Goal: Task Accomplishment & Management: Manage account settings

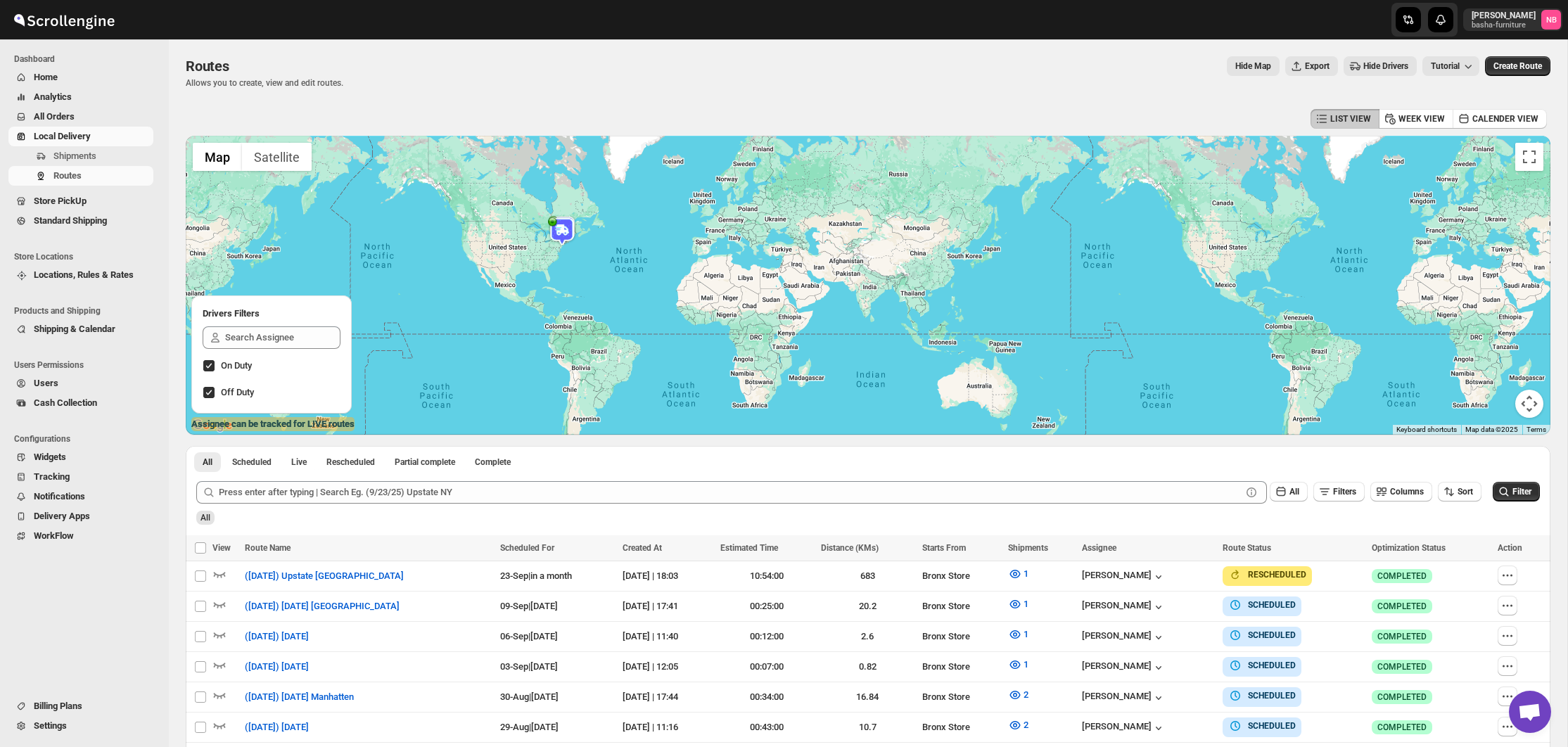
scroll to position [217, 0]
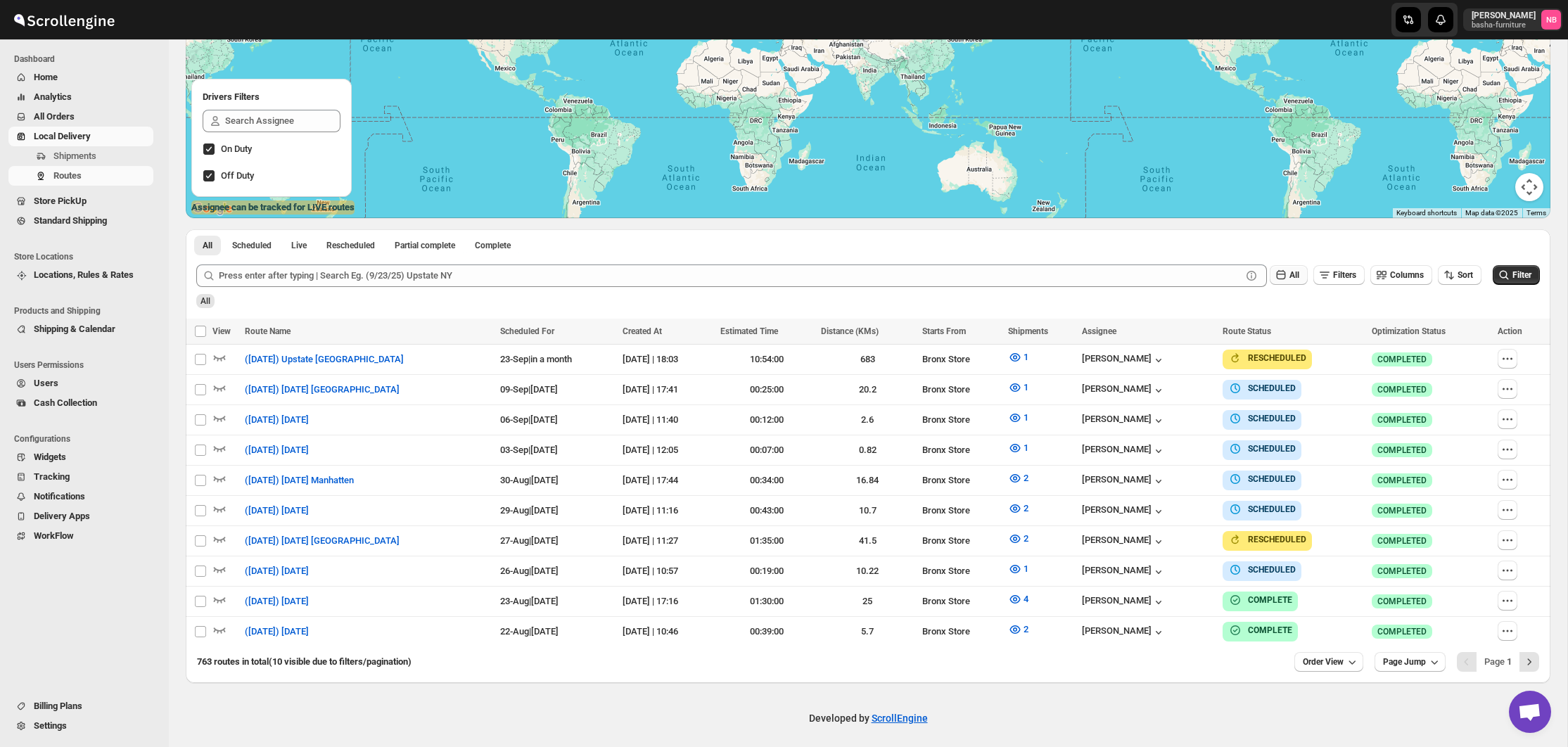
click at [1274, 277] on icon "button" at bounding box center [1280, 275] width 14 height 14
click at [1438, 276] on button "Sort" at bounding box center [1460, 275] width 43 height 20
click at [1438, 357] on div "Due Date" at bounding box center [1433, 350] width 35 height 14
click at [1511, 283] on button "Filter" at bounding box center [1516, 275] width 47 height 20
click at [1019, 567] on icon "button" at bounding box center [1014, 569] width 11 height 9
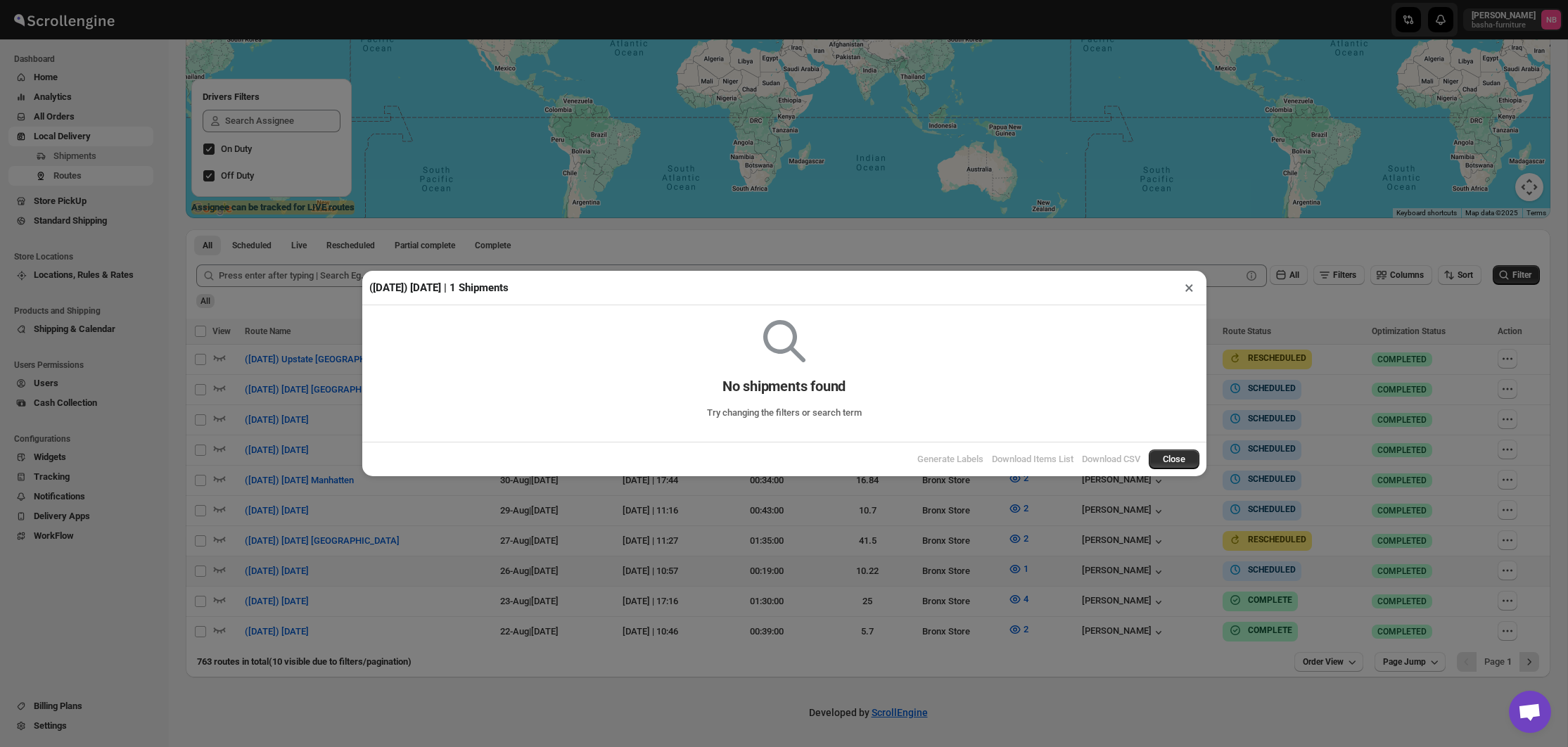
scroll to position [211, 0]
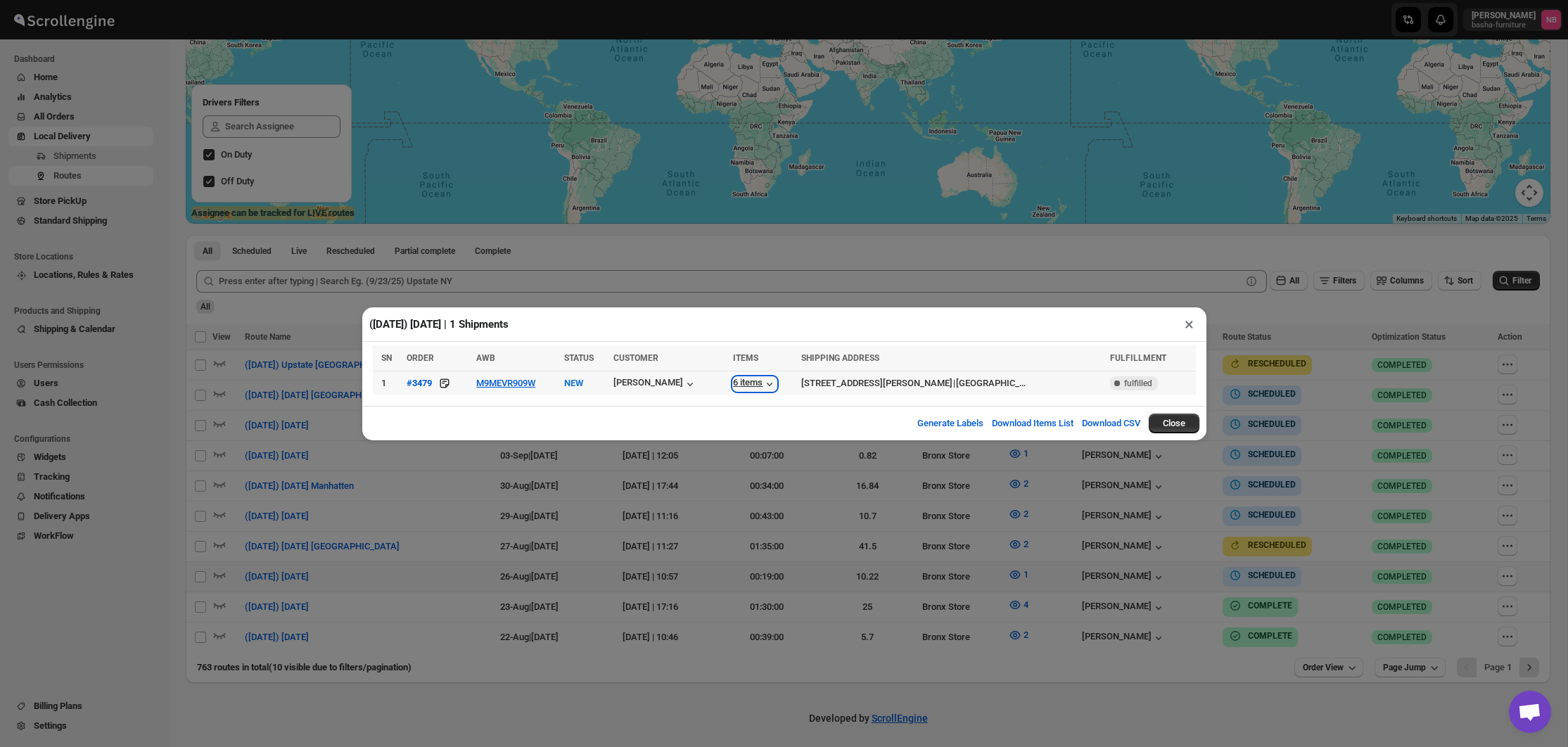
click at [753, 385] on div "6 items" at bounding box center [754, 384] width 43 height 14
click at [957, 530] on div "([DATE]) [DATE] | 1 Shipments × SN ORDER AWB STATUS CUSTOMER ITEMS SHIPPING ADD…" at bounding box center [784, 374] width 1568 height 747
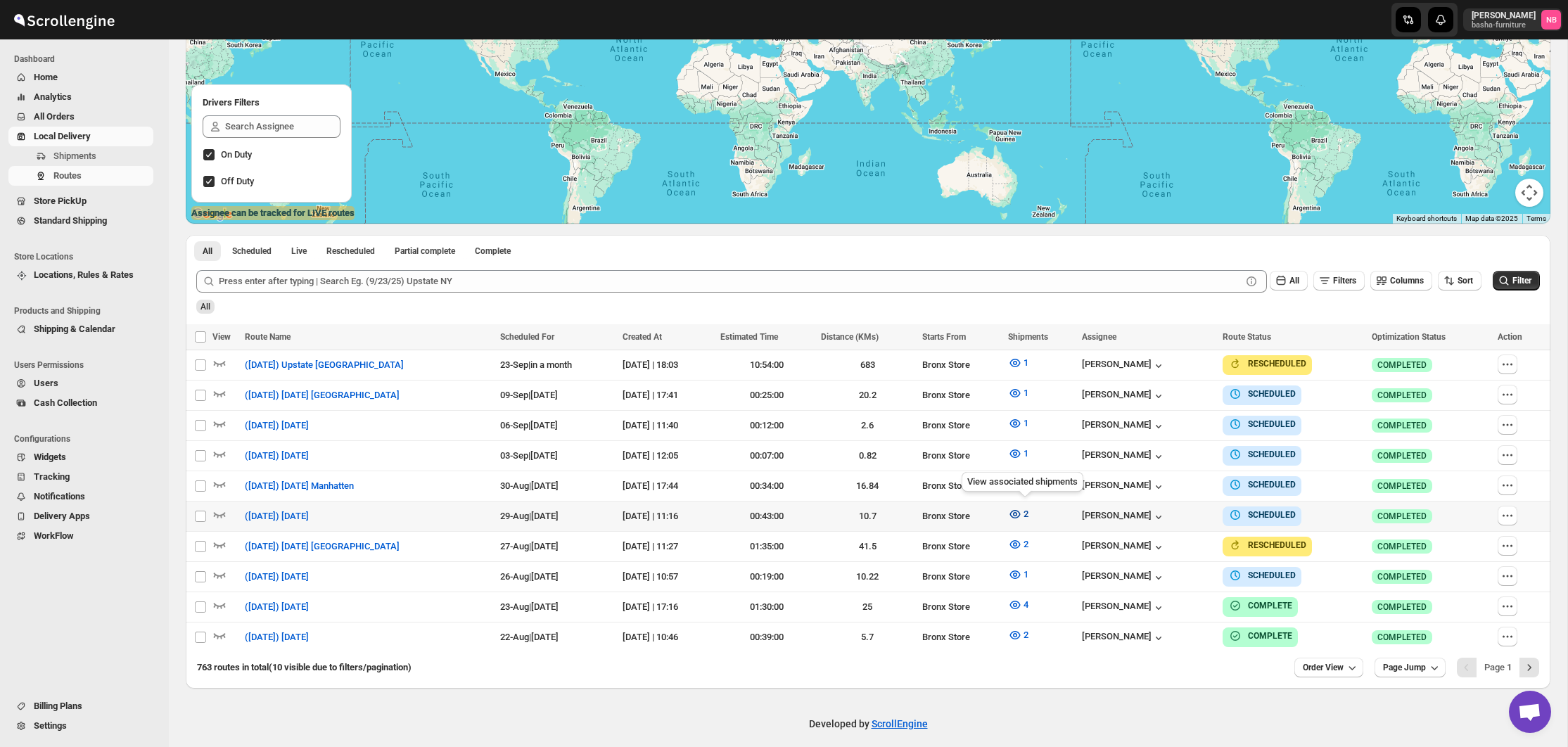
click at [1018, 510] on icon "button" at bounding box center [1014, 514] width 11 height 9
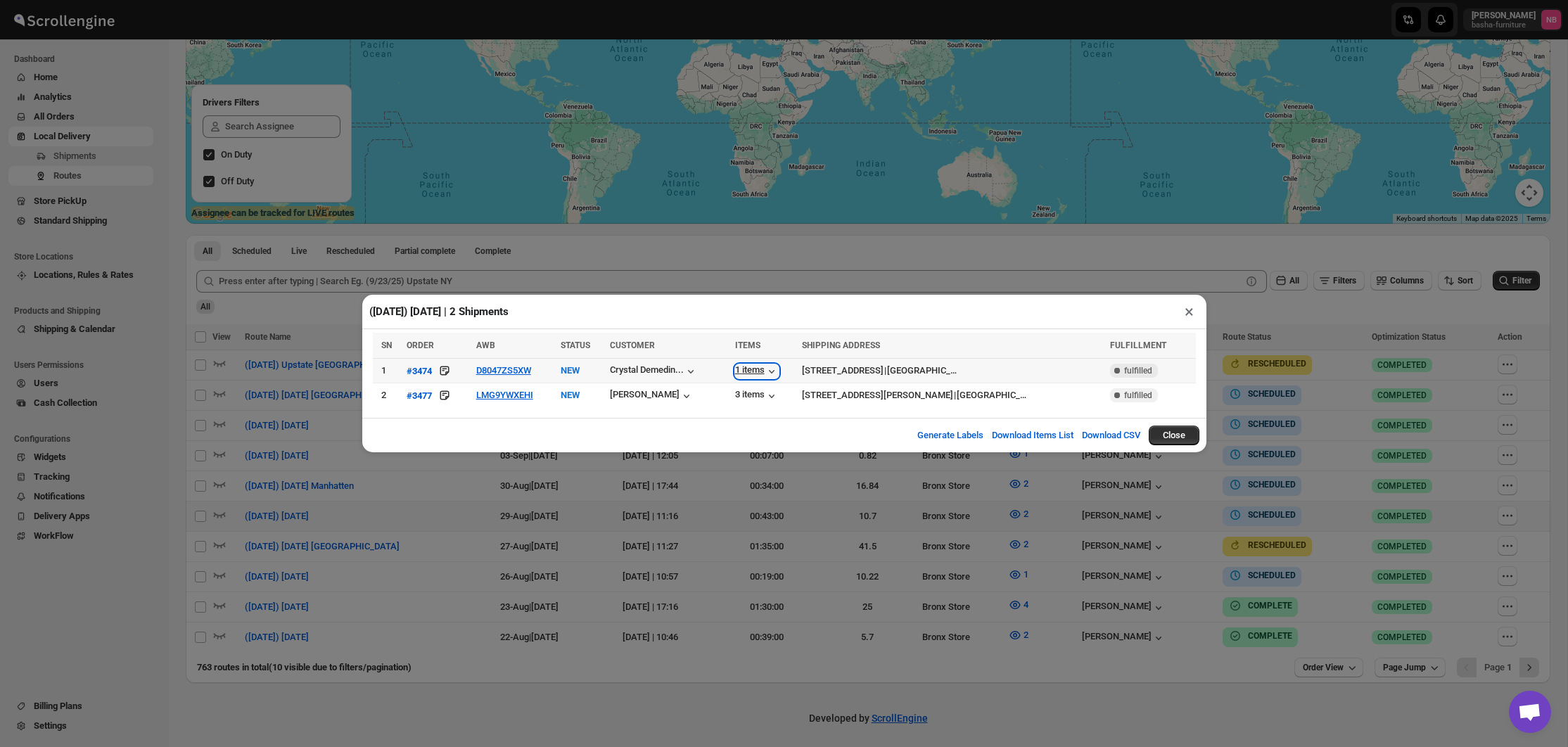
click at [747, 376] on div "1 items" at bounding box center [756, 372] width 43 height 14
click at [747, 395] on div "3 items" at bounding box center [756, 396] width 43 height 14
click at [887, 505] on div "([DATE]) [DATE] | 2 Shipments × SN ORDER AWB STATUS CUSTOMER ITEMS SHIPPING ADD…" at bounding box center [784, 374] width 1568 height 747
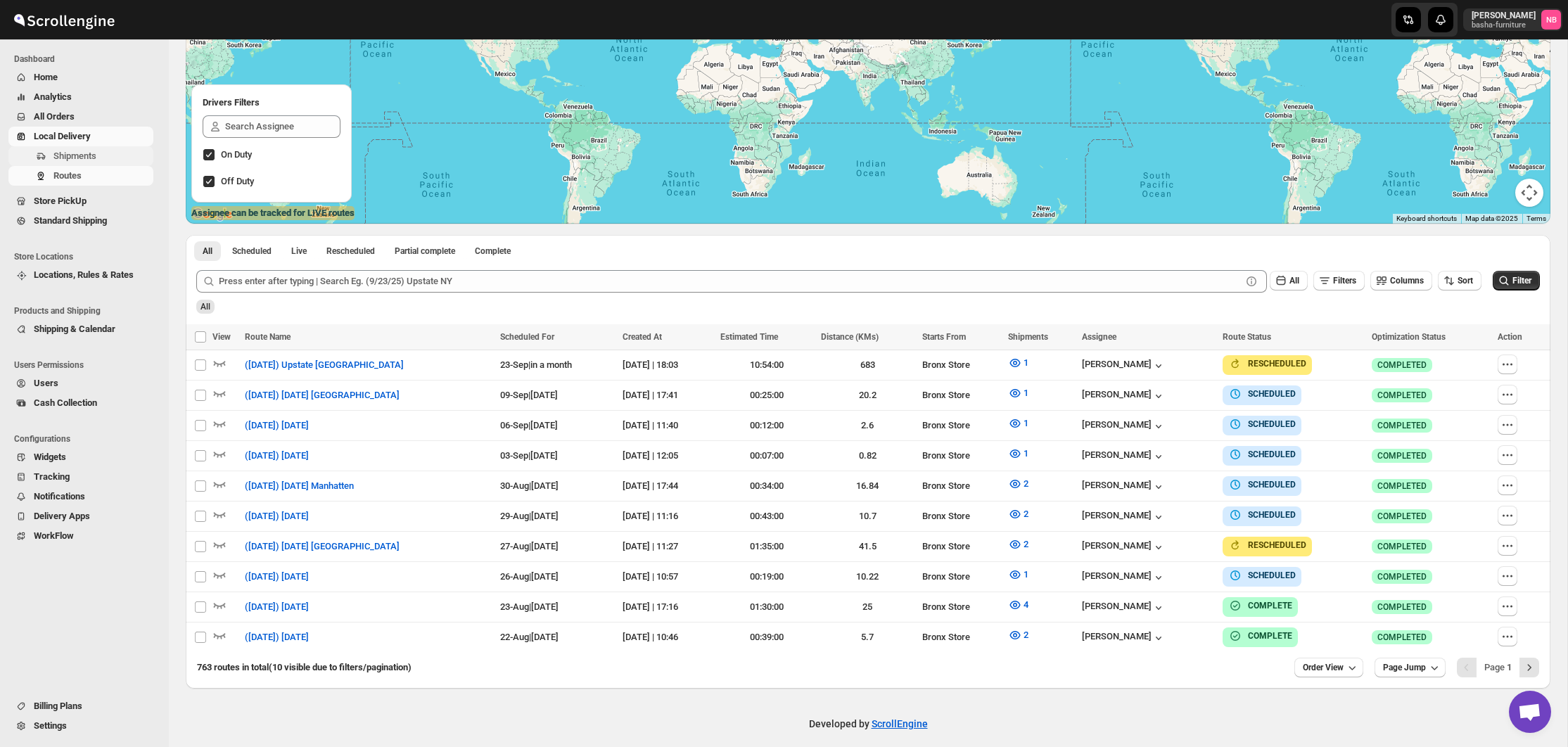
click at [103, 161] on span "Shipments" at bounding box center [101, 156] width 98 height 14
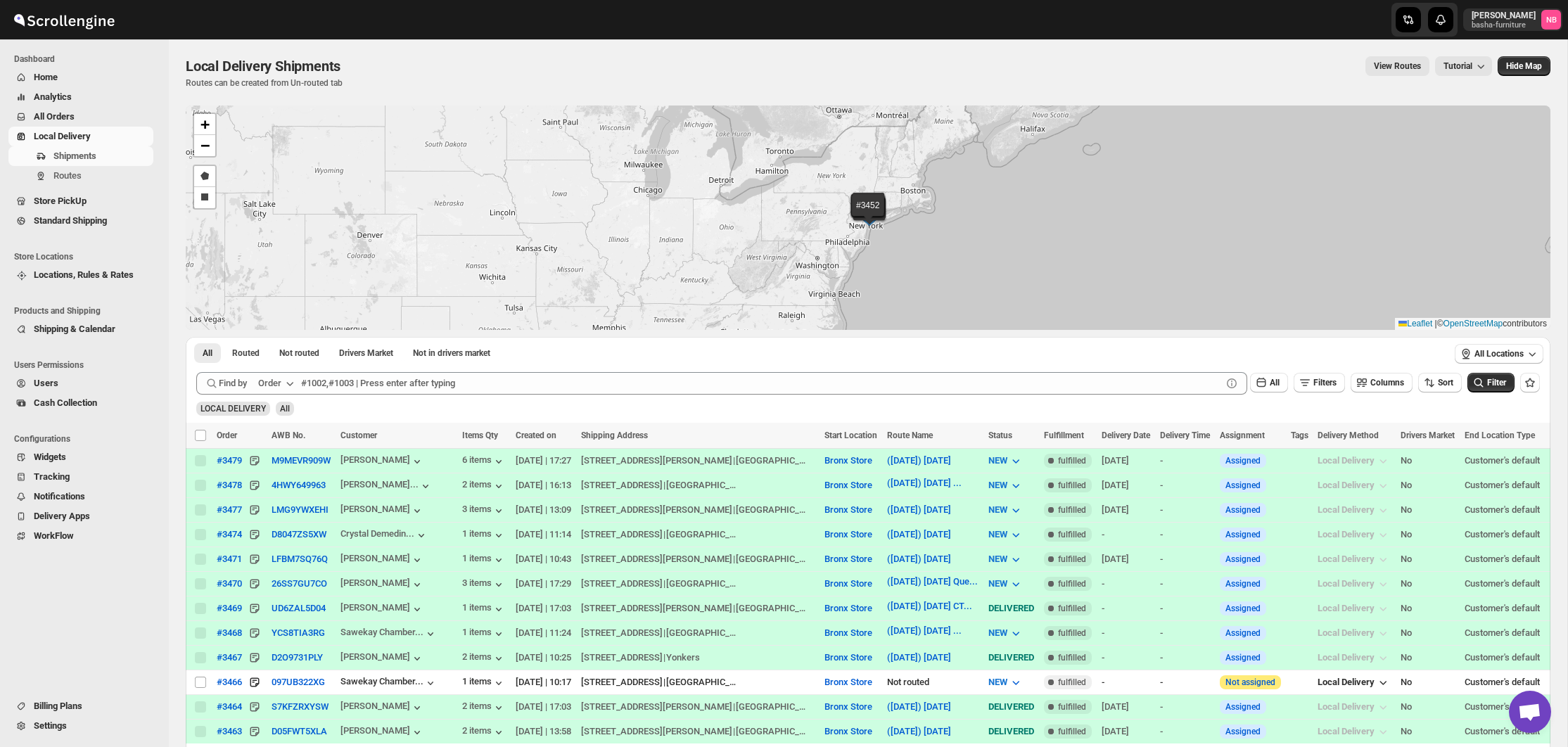
scroll to position [3, 0]
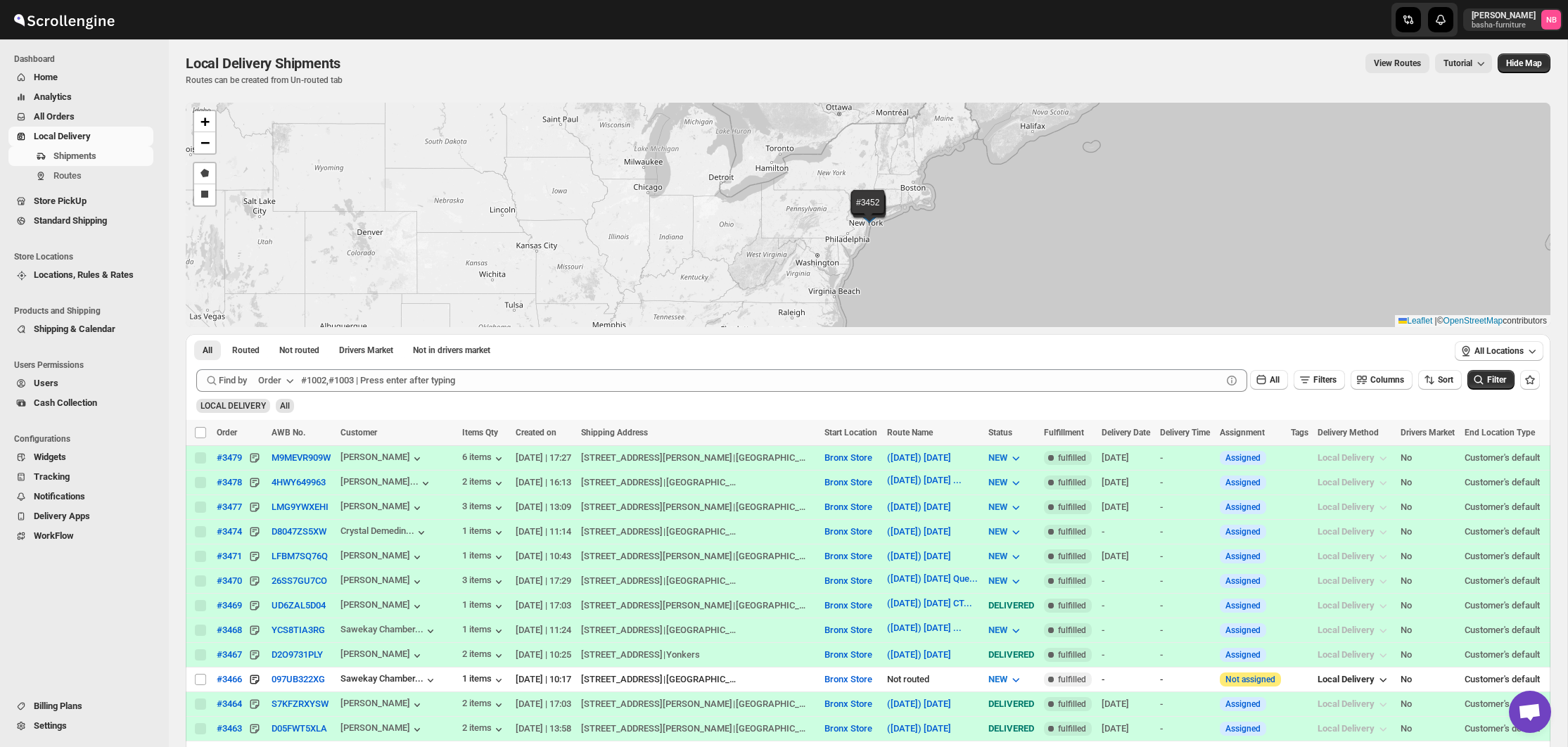
click at [44, 111] on span "All Orders" at bounding box center [53, 116] width 40 height 11
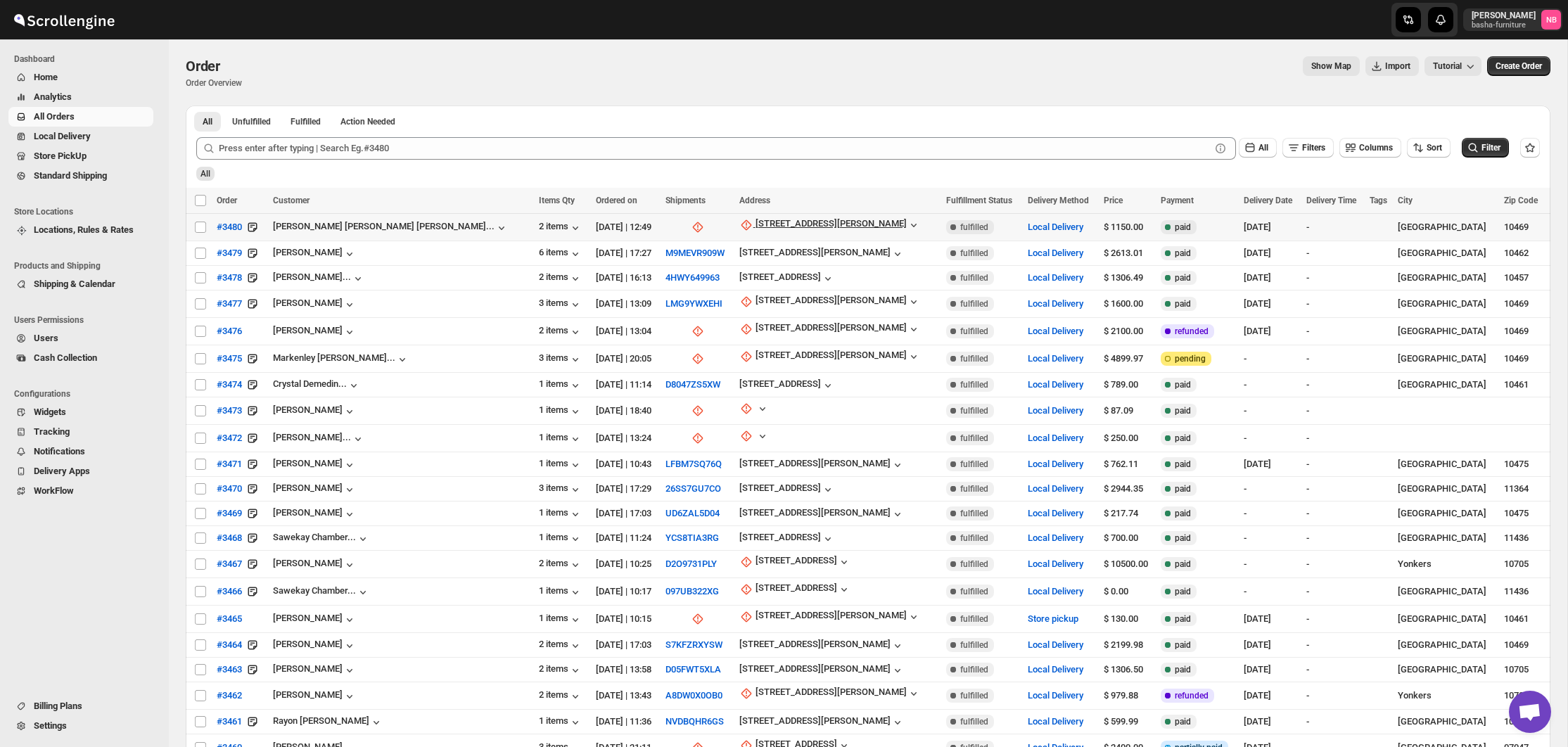
click at [739, 230] on icon "button" at bounding box center [746, 225] width 14 height 14
click at [669, 306] on icon "button" at bounding box center [662, 302] width 14 height 14
select select "US"
select select "[US_STATE]"
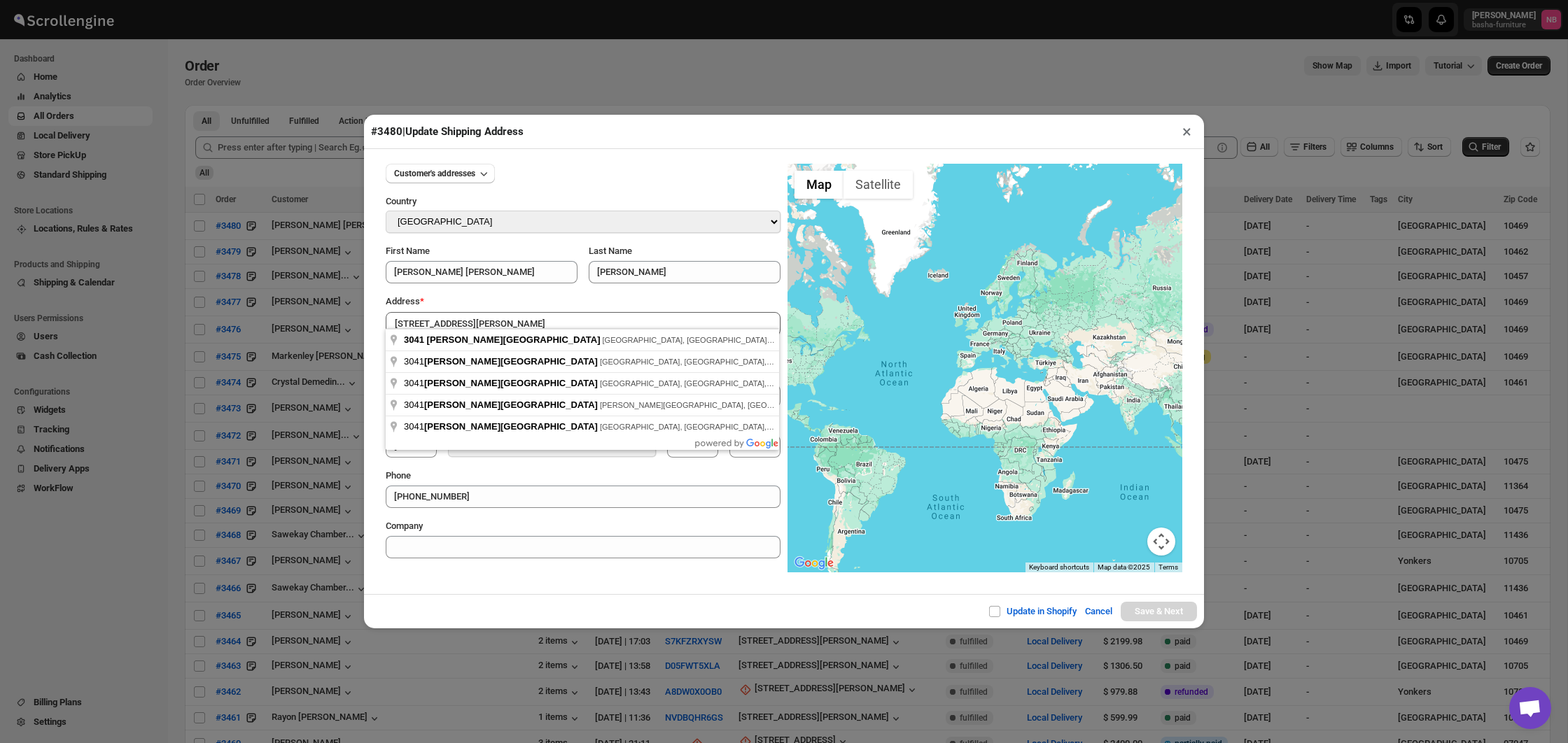
type input "[STREET_ADDRESS][PERSON_NAME]"
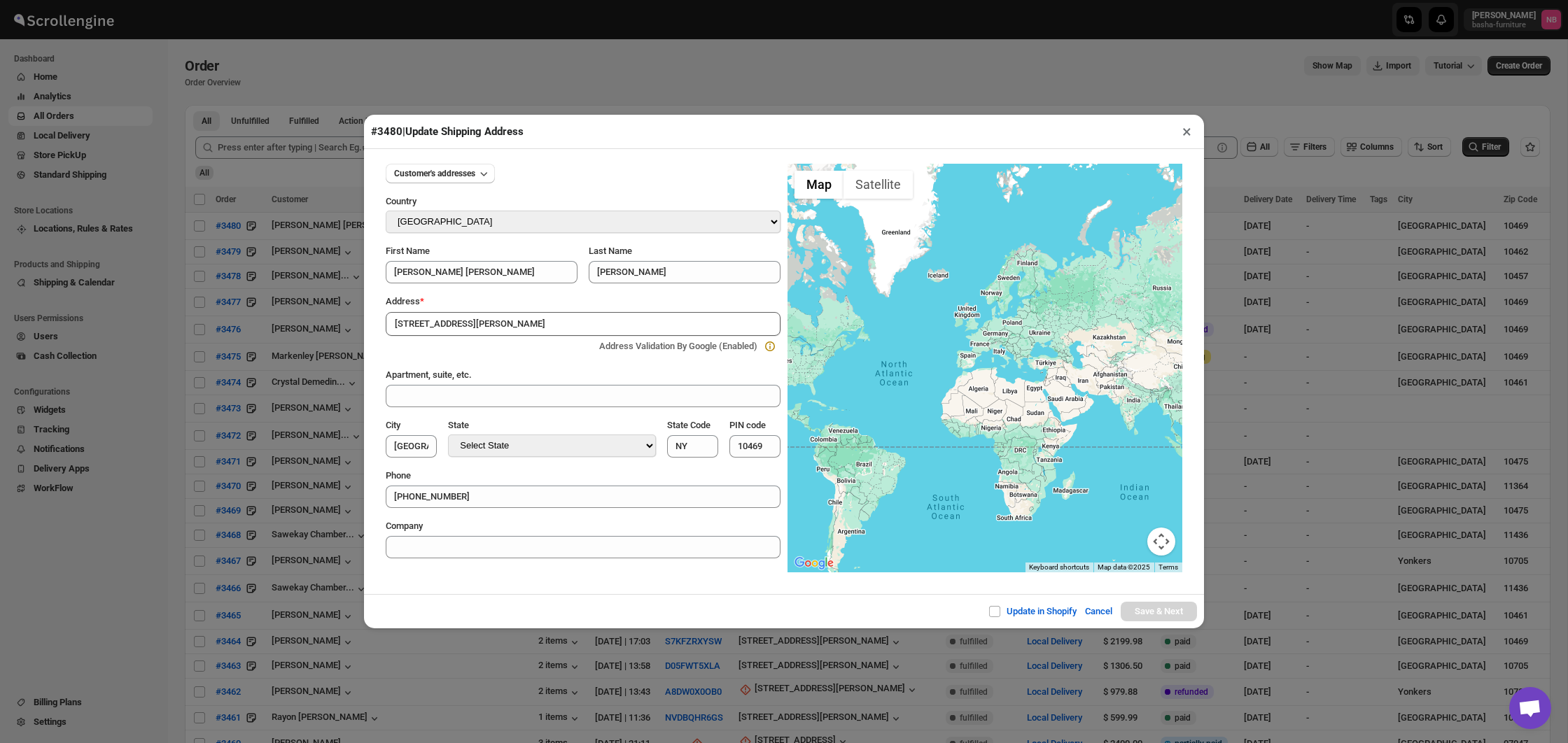
type input "[GEOGRAPHIC_DATA]"
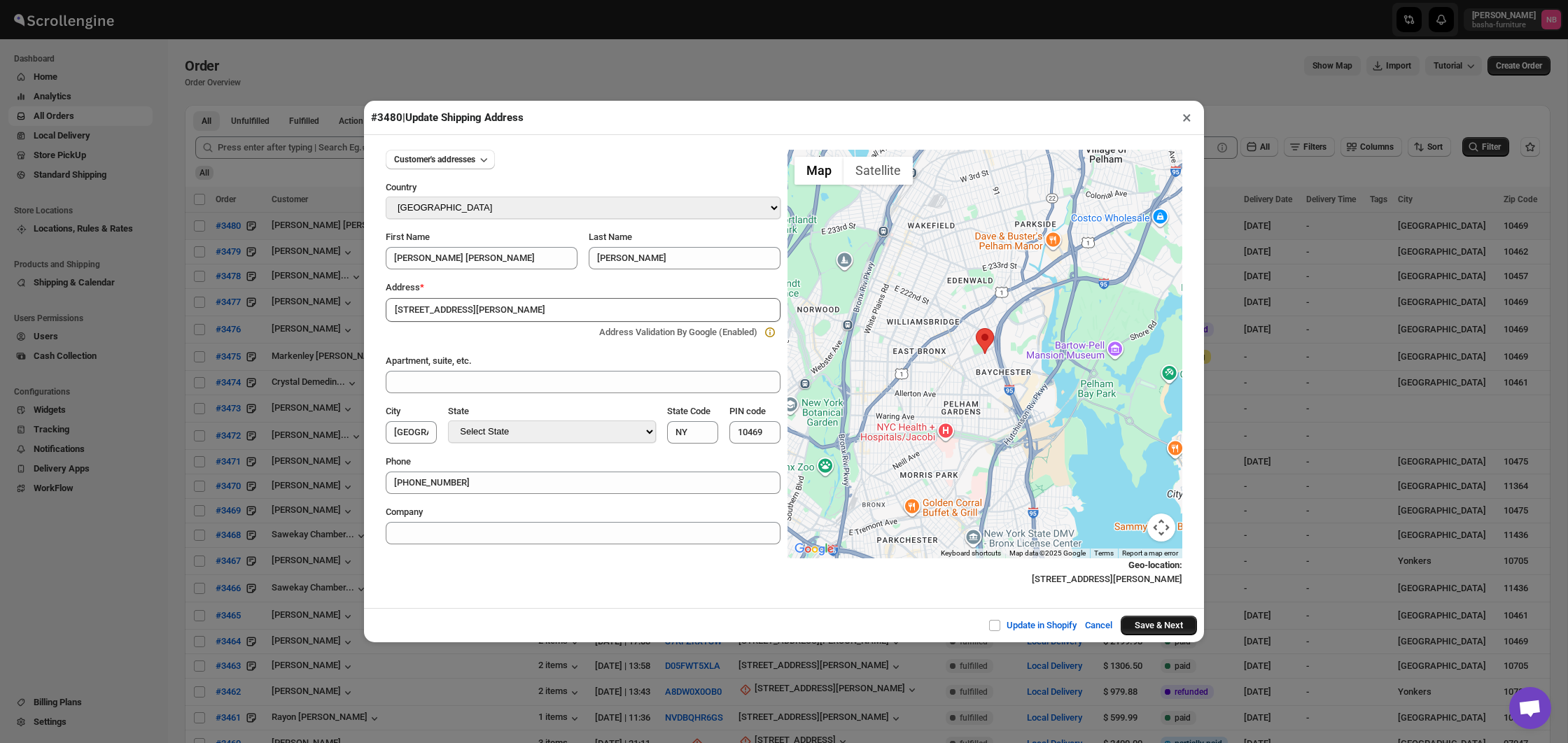
click at [1171, 628] on button "Save & Next" at bounding box center [1159, 625] width 76 height 20
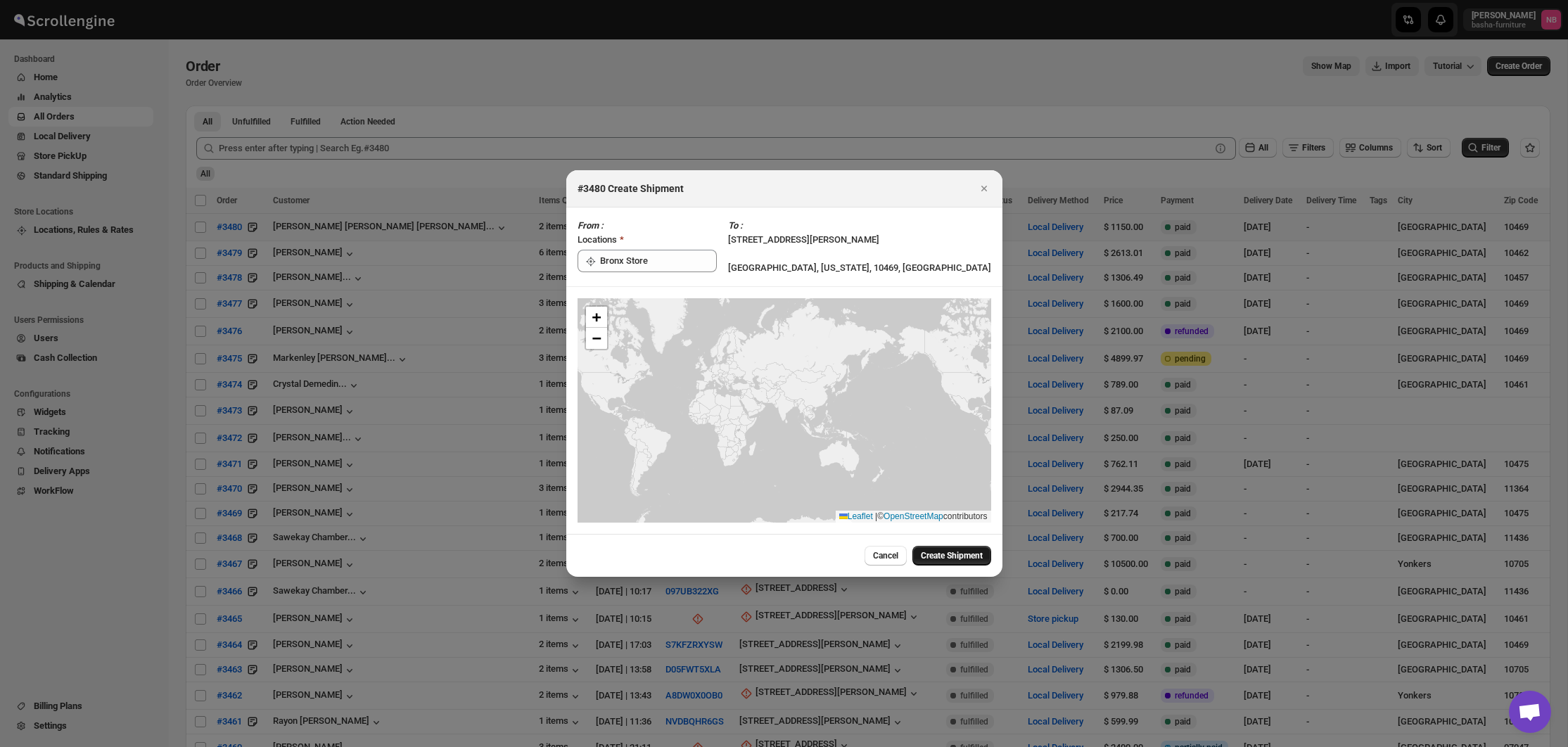
click at [947, 556] on span "Create Shipment" at bounding box center [951, 555] width 62 height 11
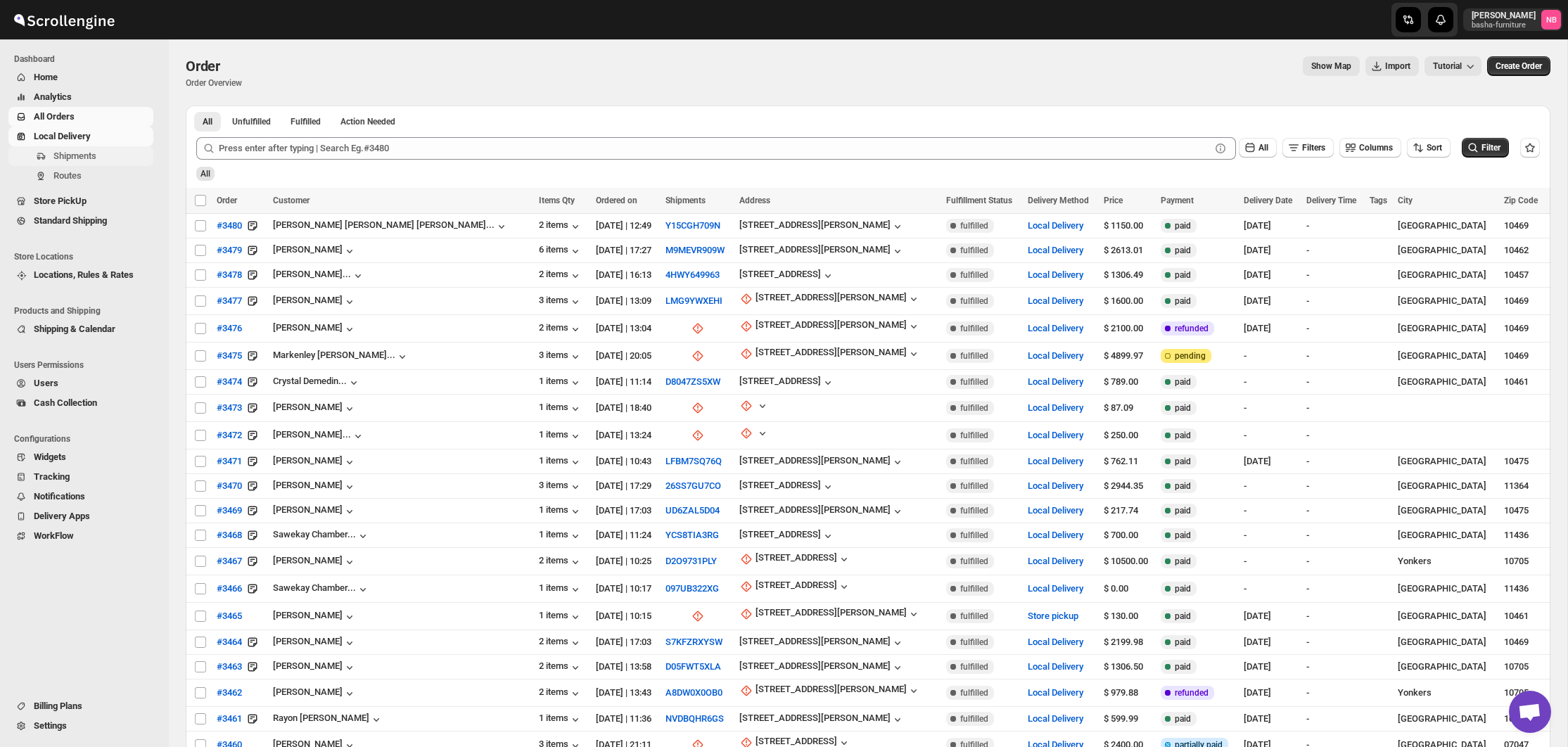
click at [58, 158] on span "Shipments" at bounding box center [75, 156] width 43 height 11
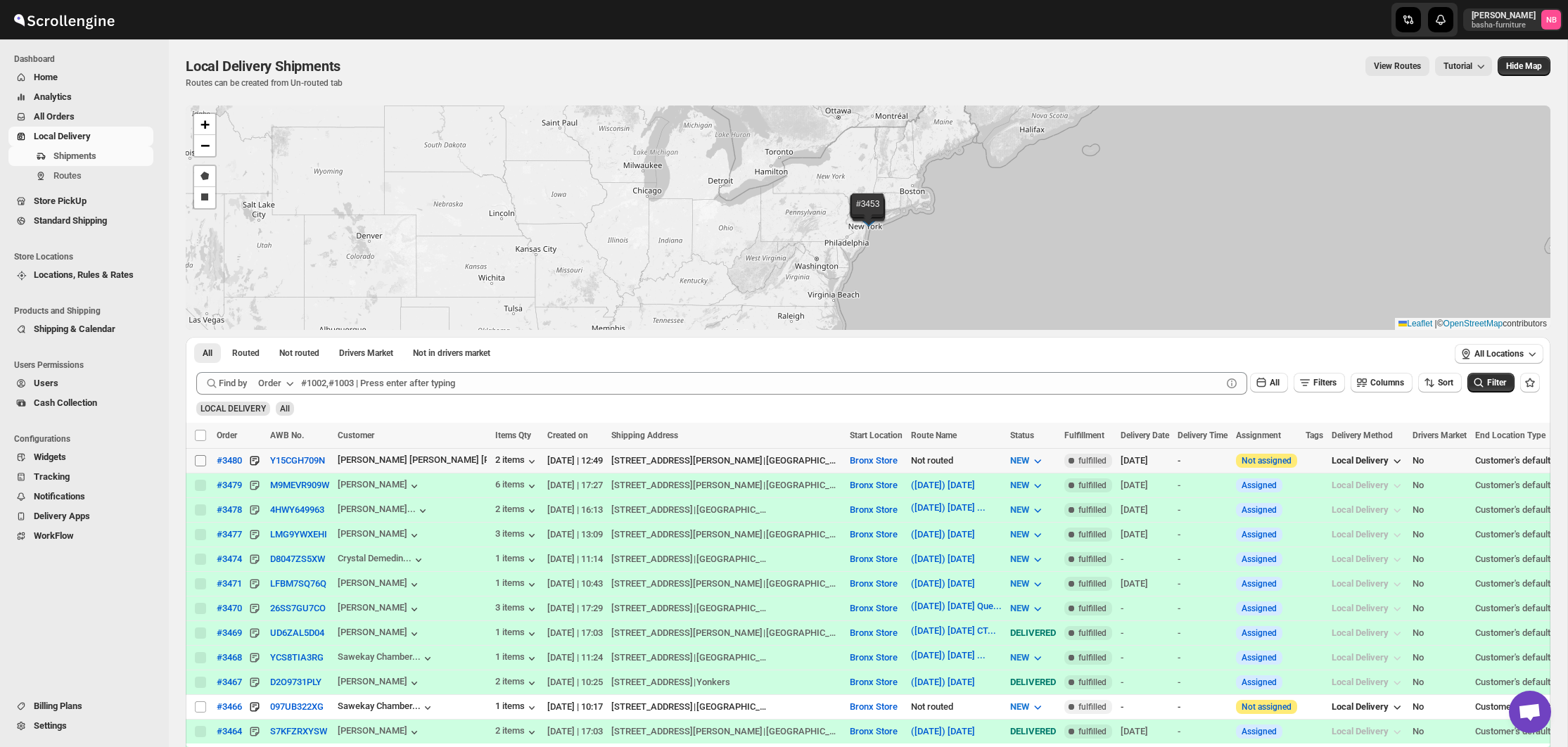
click at [202, 459] on input "Select shipment" at bounding box center [200, 460] width 11 height 11
checkbox input "true"
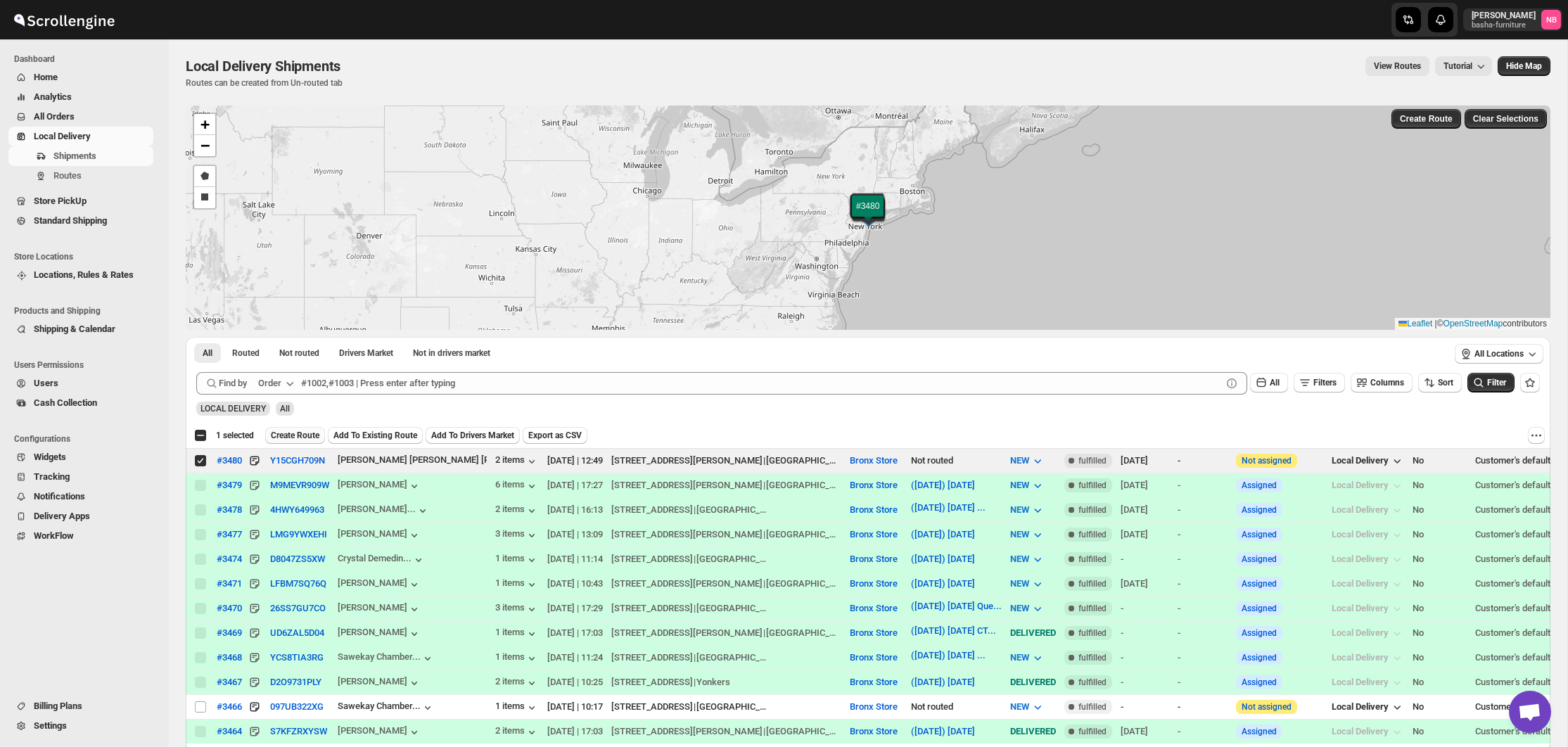
click at [309, 435] on span "Create Route" at bounding box center [294, 435] width 48 height 11
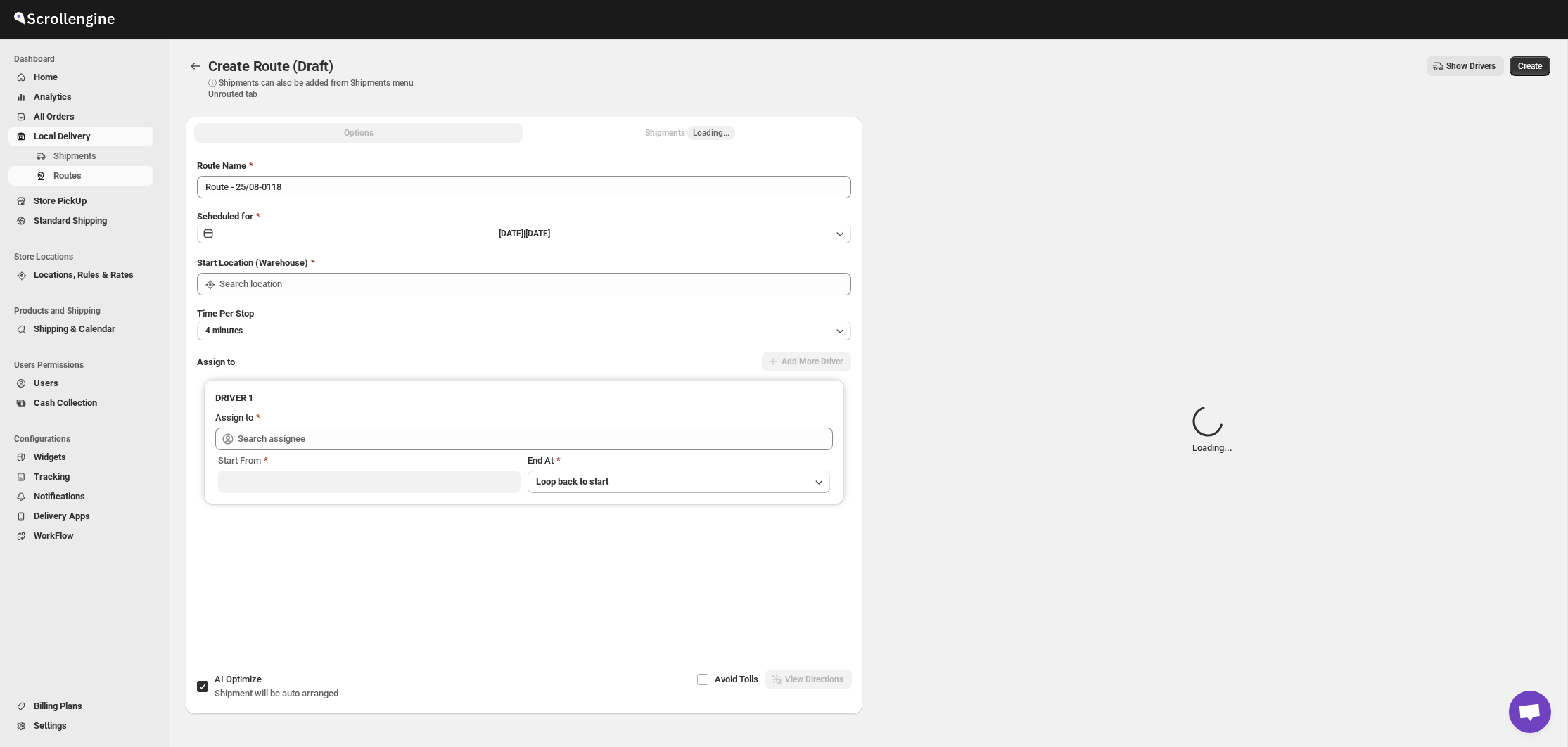
type input "Bronx Store"
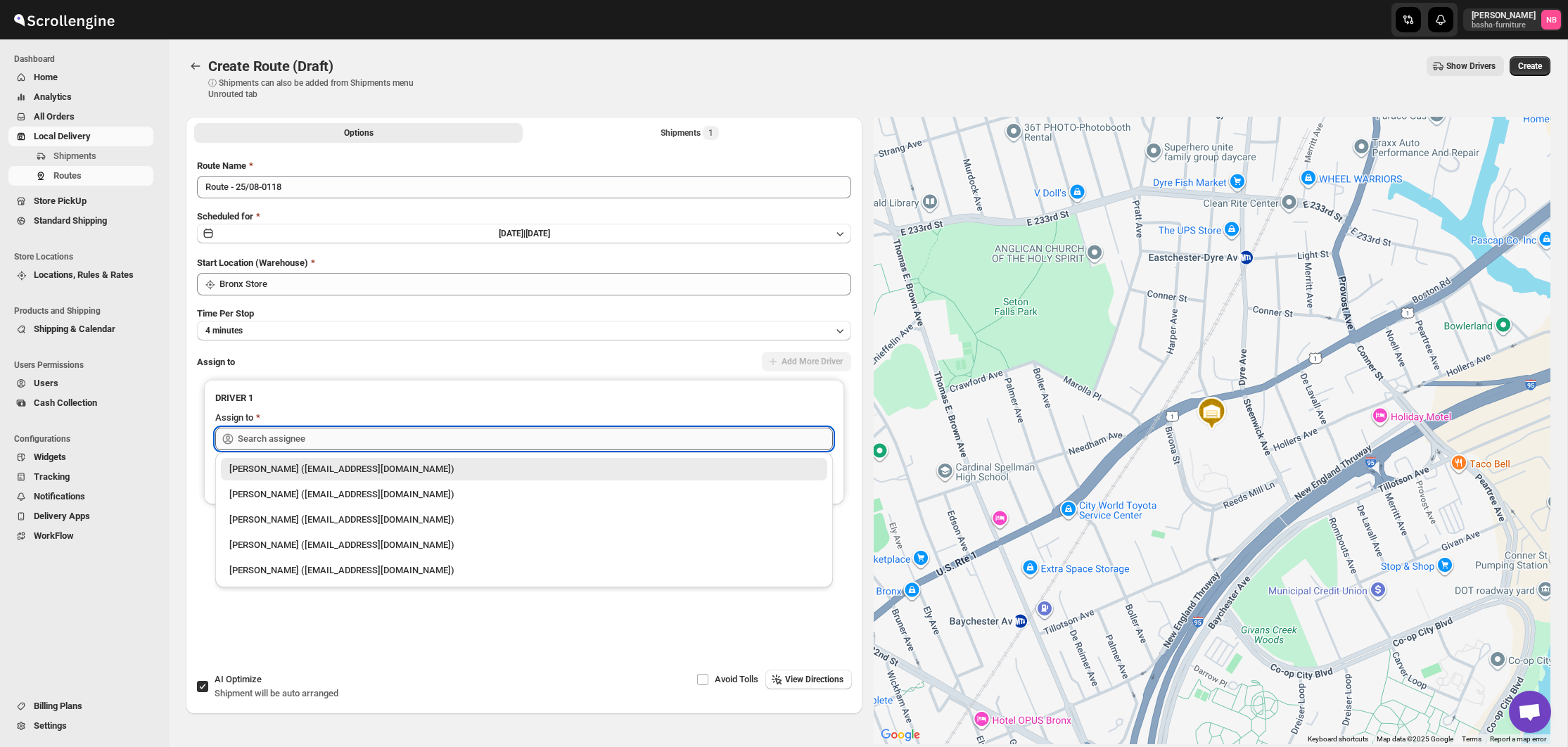
click at [344, 436] on input "text" at bounding box center [535, 439] width 595 height 23
click at [324, 499] on div "[PERSON_NAME] ([EMAIL_ADDRESS][DOMAIN_NAME])" at bounding box center [524, 495] width 589 height 14
type input "[PERSON_NAME] ([EMAIL_ADDRESS][DOMAIN_NAME])"
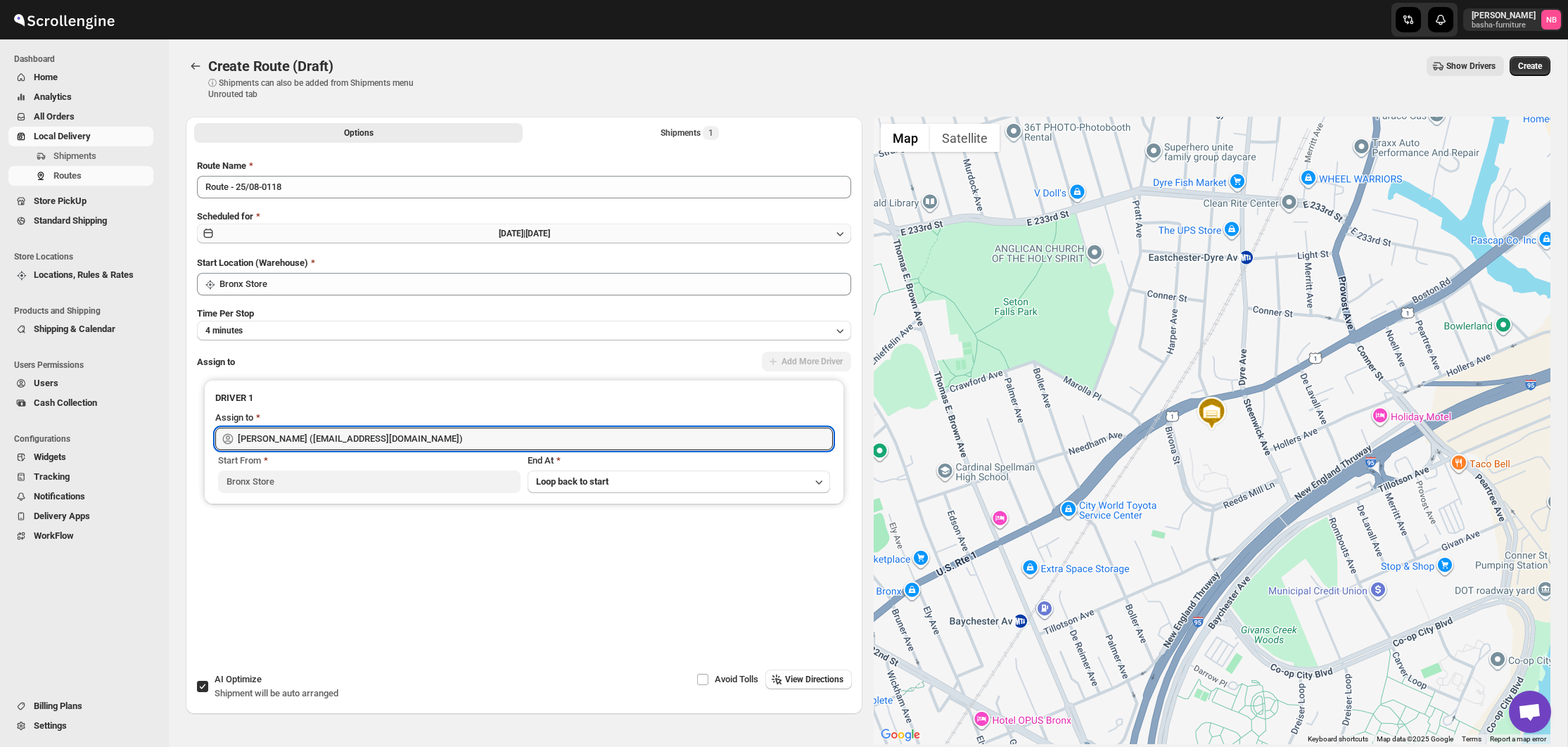
click at [344, 235] on button "[DATE] | [DATE]" at bounding box center [524, 234] width 654 height 20
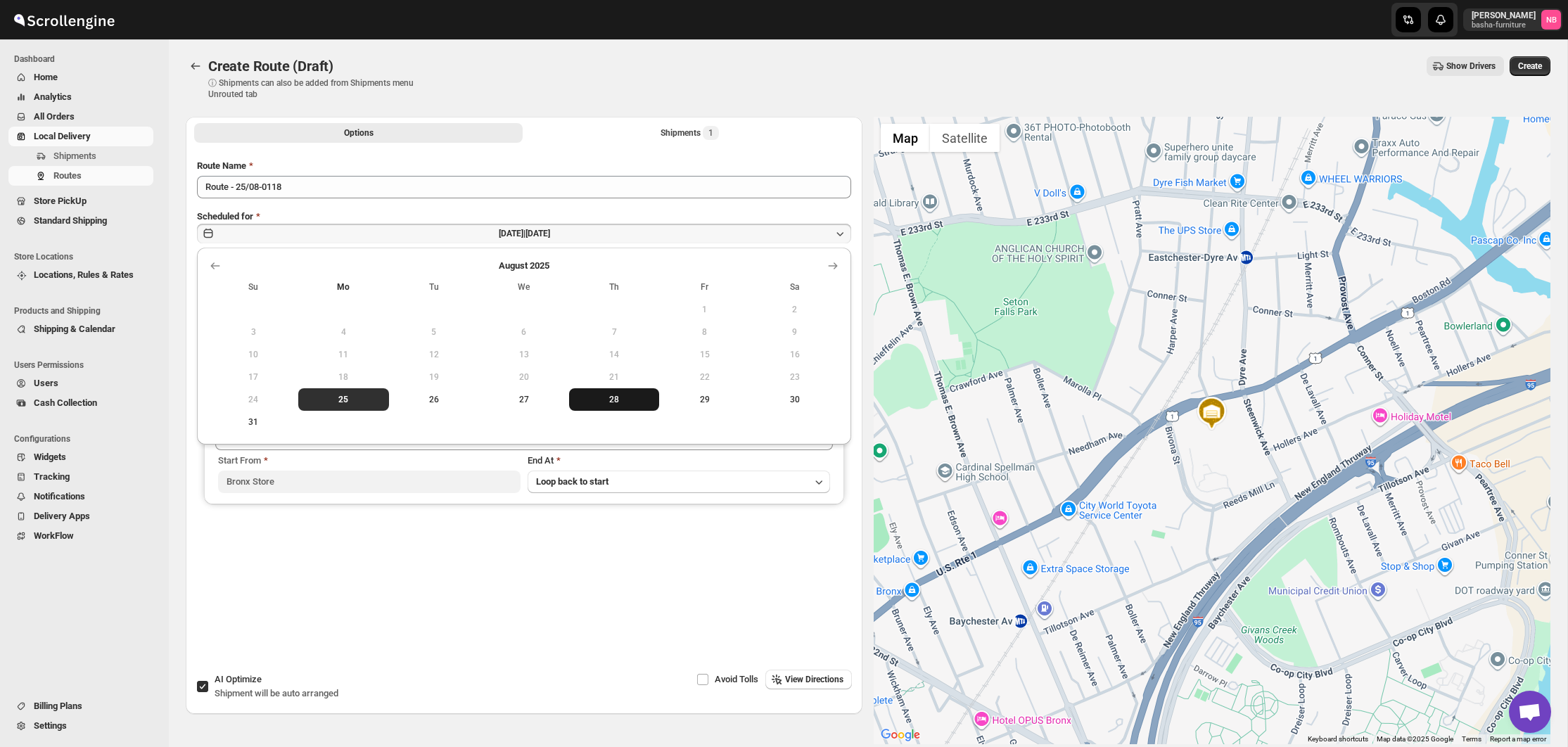
click at [616, 398] on span "28" at bounding box center [614, 399] width 79 height 11
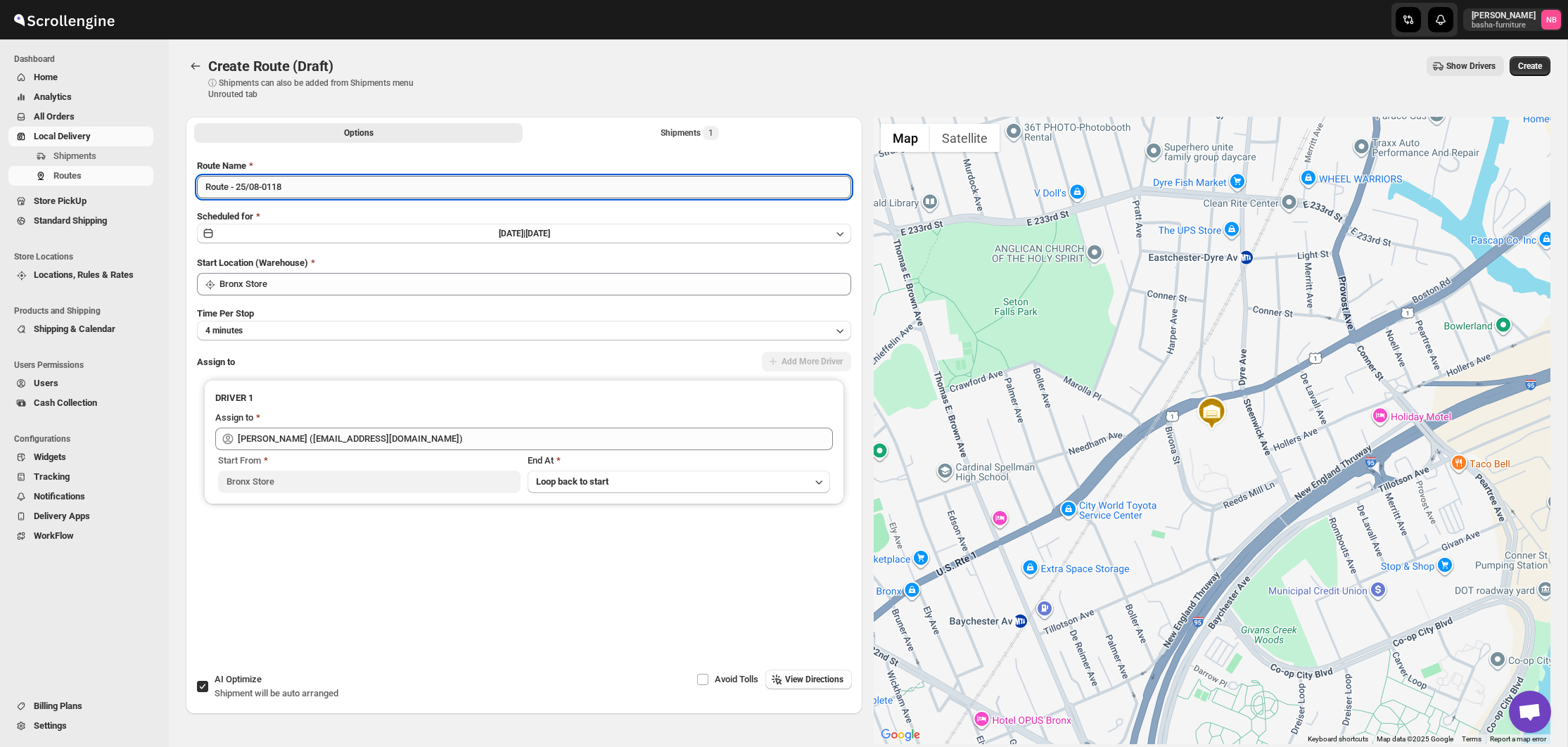
click at [303, 182] on input "Route - 25/08-0118" at bounding box center [524, 187] width 654 height 23
type input "R"
type input "([DATE]) [DATE]"
click at [1523, 69] on span "Create" at bounding box center [1530, 65] width 24 height 11
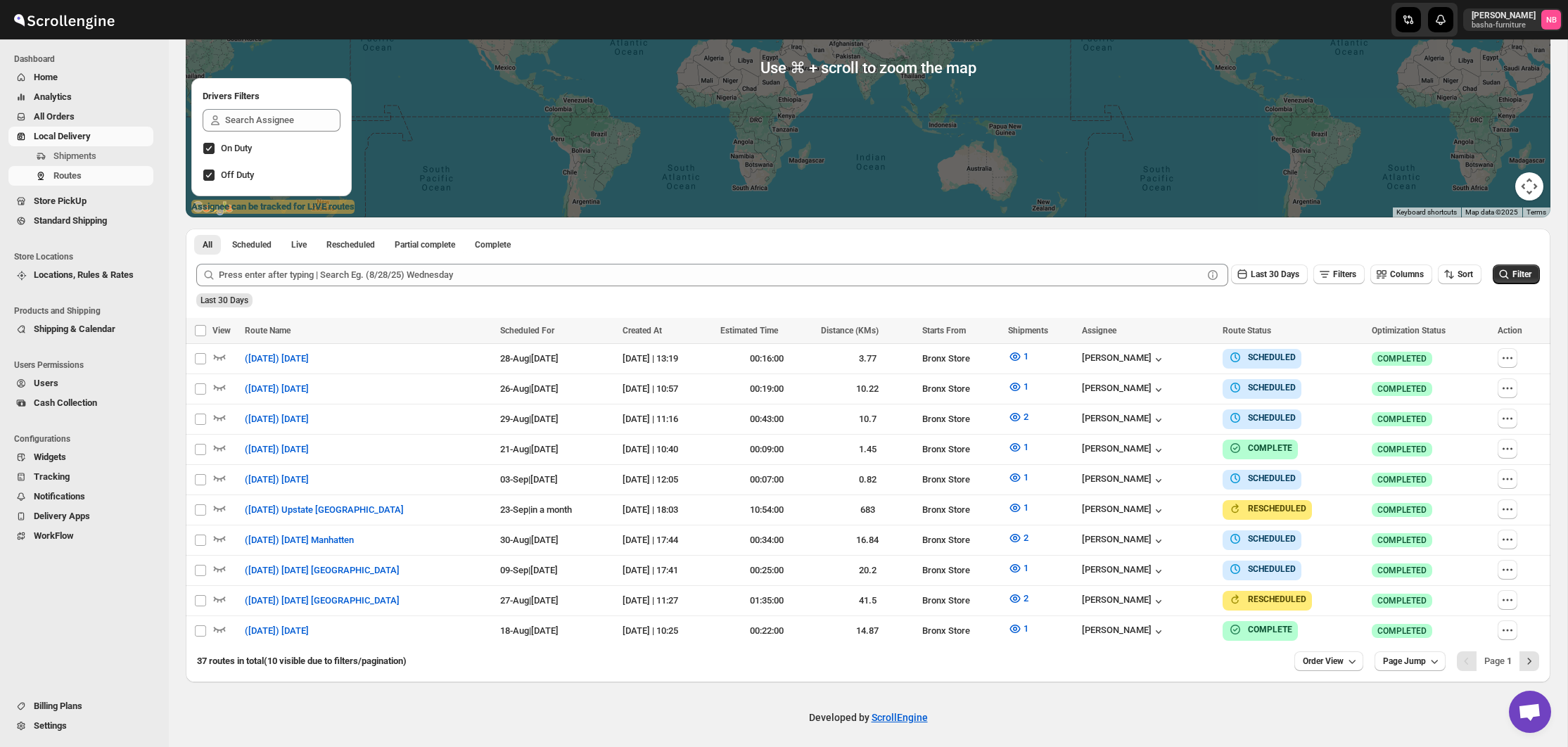
scroll to position [217, 0]
click at [1271, 277] on span "Last 30 Days" at bounding box center [1274, 275] width 48 height 10
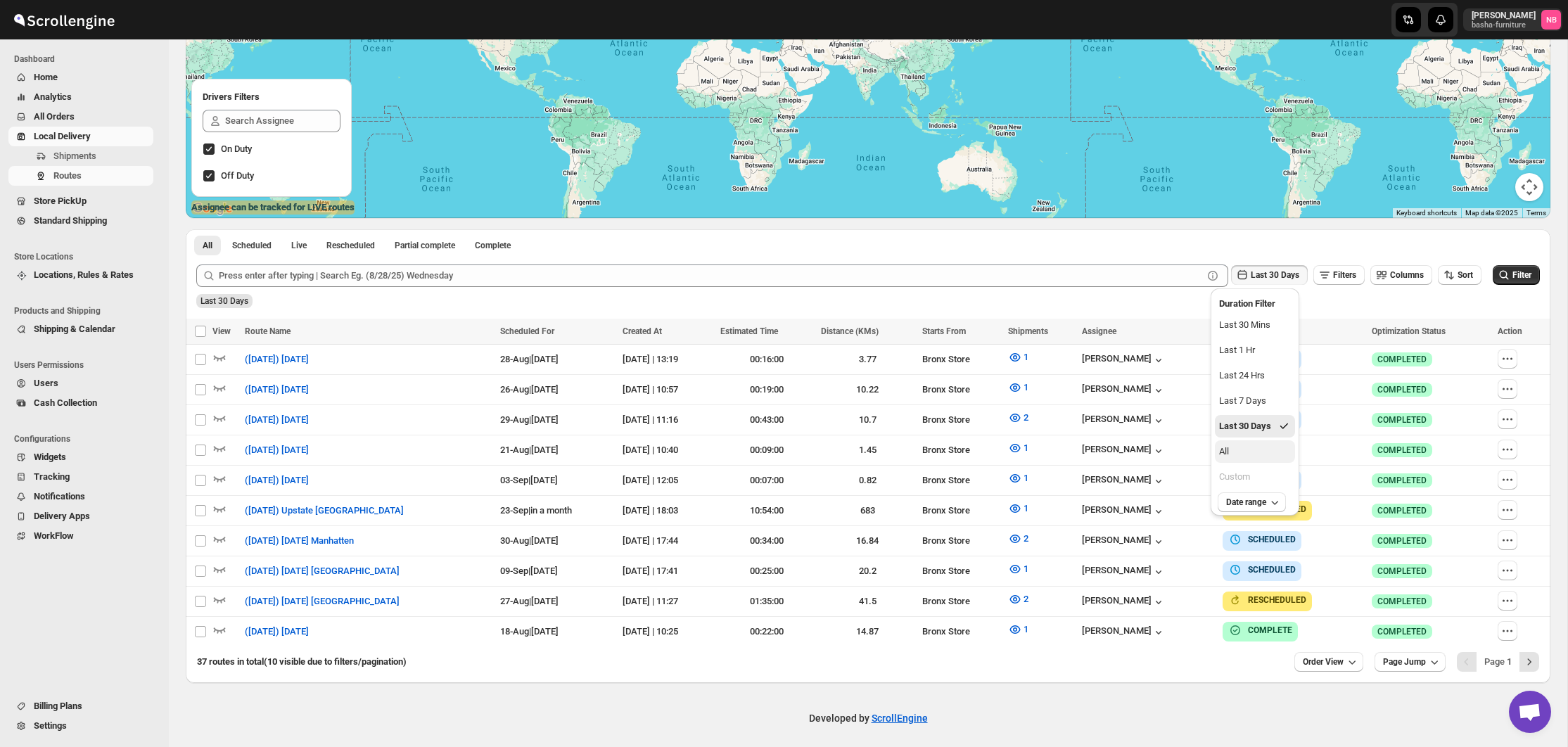
click at [1235, 446] on button "All" at bounding box center [1254, 451] width 80 height 23
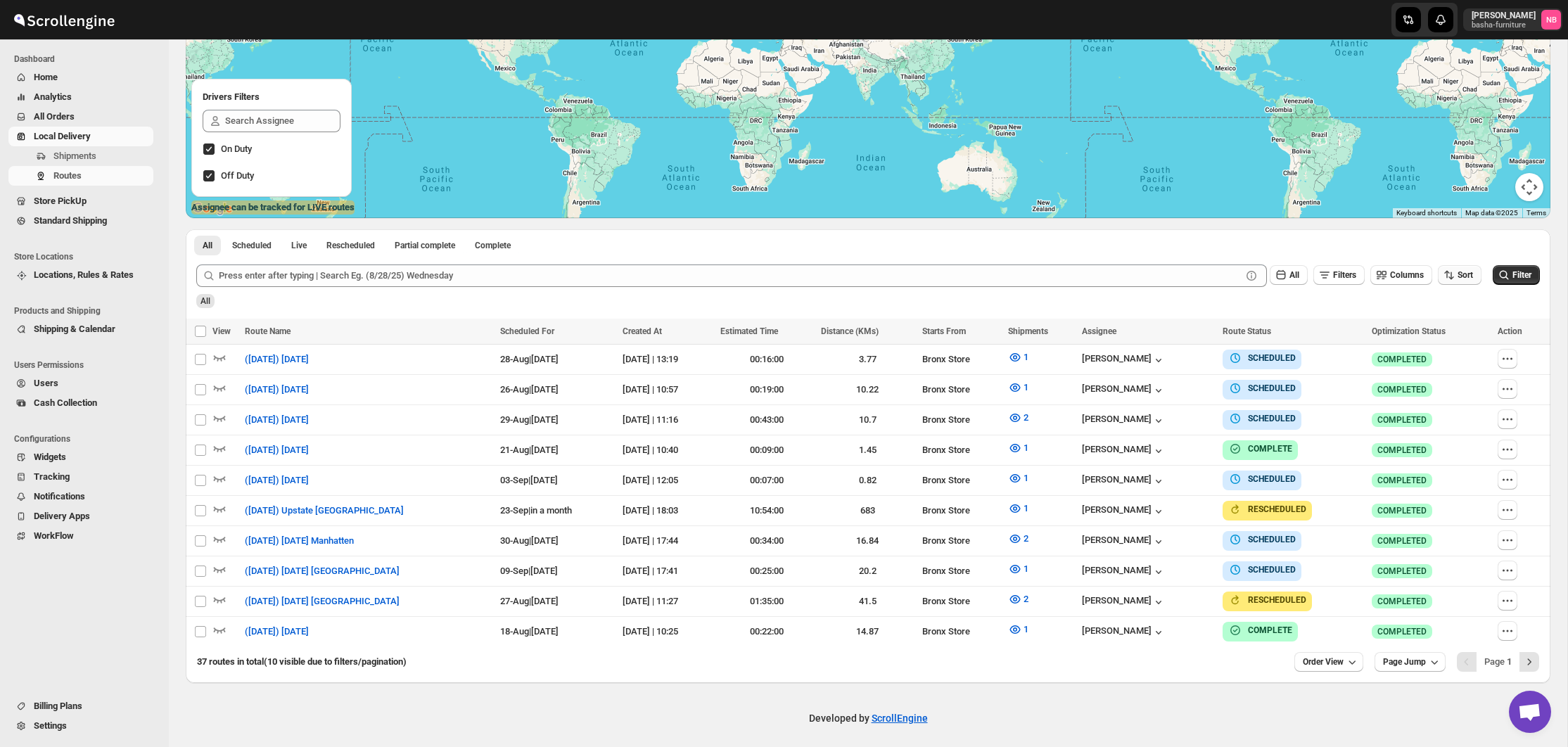
click at [1450, 272] on icon "button" at bounding box center [1449, 275] width 14 height 14
click at [1444, 354] on div "Due Date" at bounding box center [1434, 350] width 37 height 14
click at [1513, 278] on span "Filter" at bounding box center [1521, 275] width 19 height 10
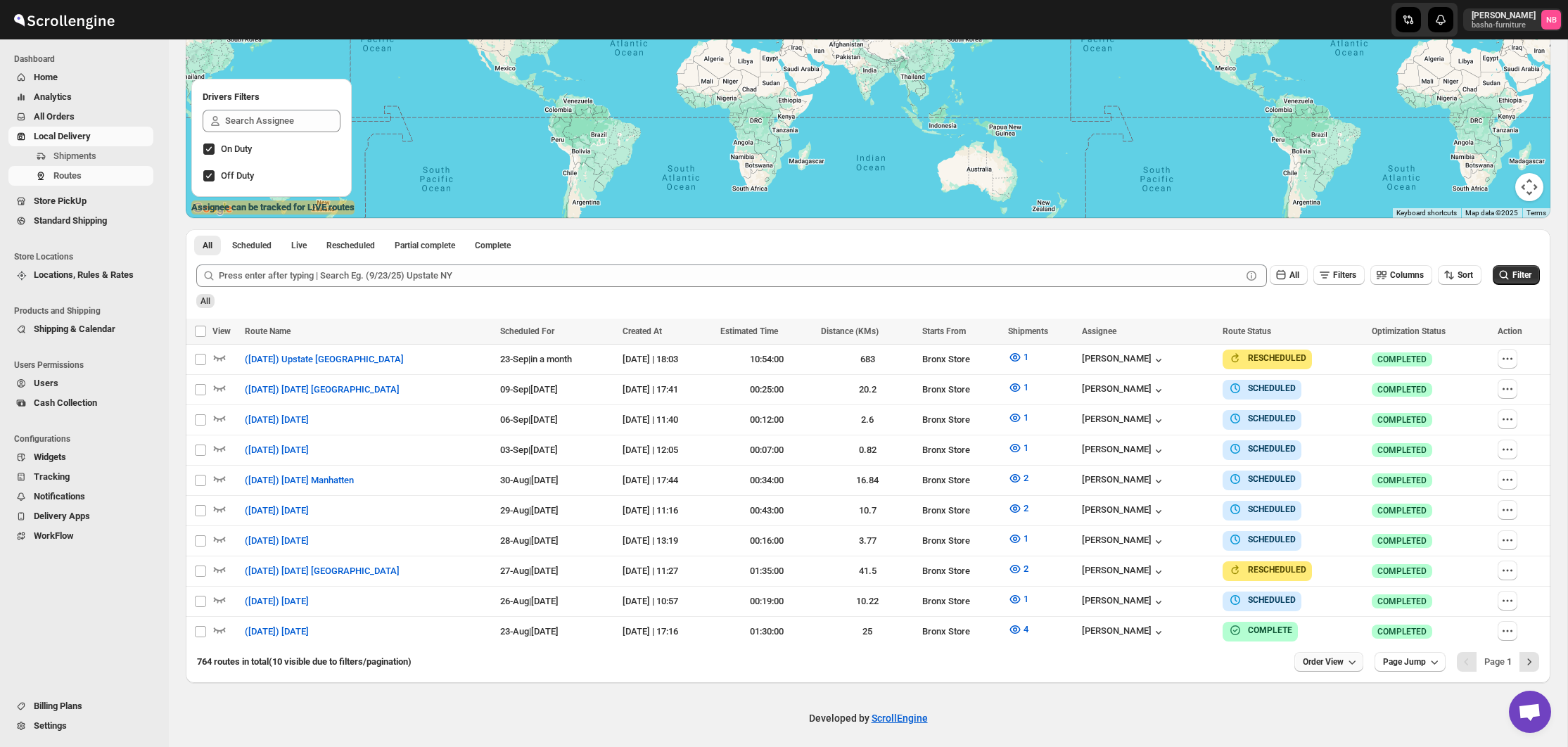
click at [1322, 658] on span "Order View" at bounding box center [1322, 661] width 40 height 11
click at [1300, 558] on div "25 orders" at bounding box center [1306, 558] width 38 height 14
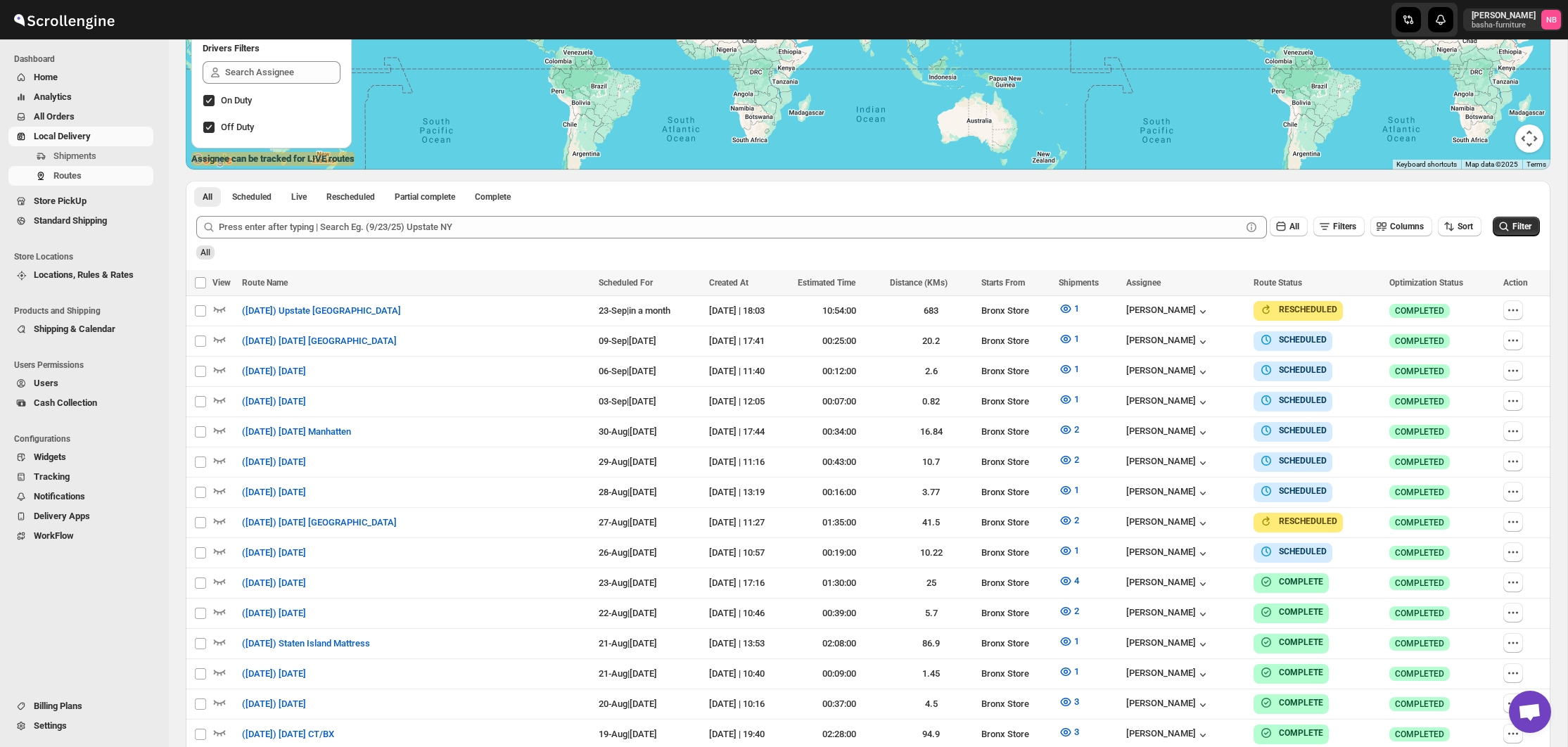
scroll to position [345, 0]
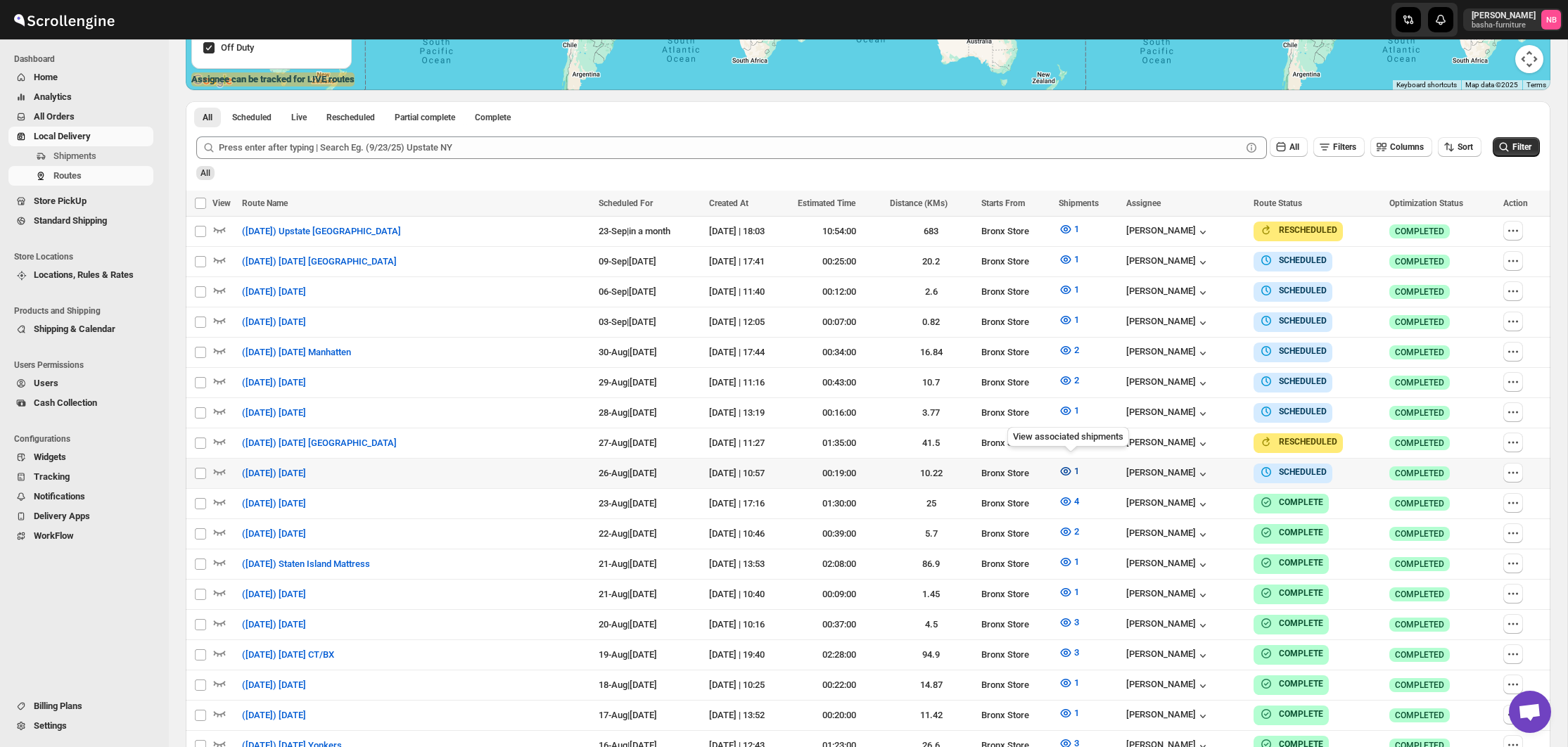
click at [1064, 464] on icon "button" at bounding box center [1066, 471] width 14 height 14
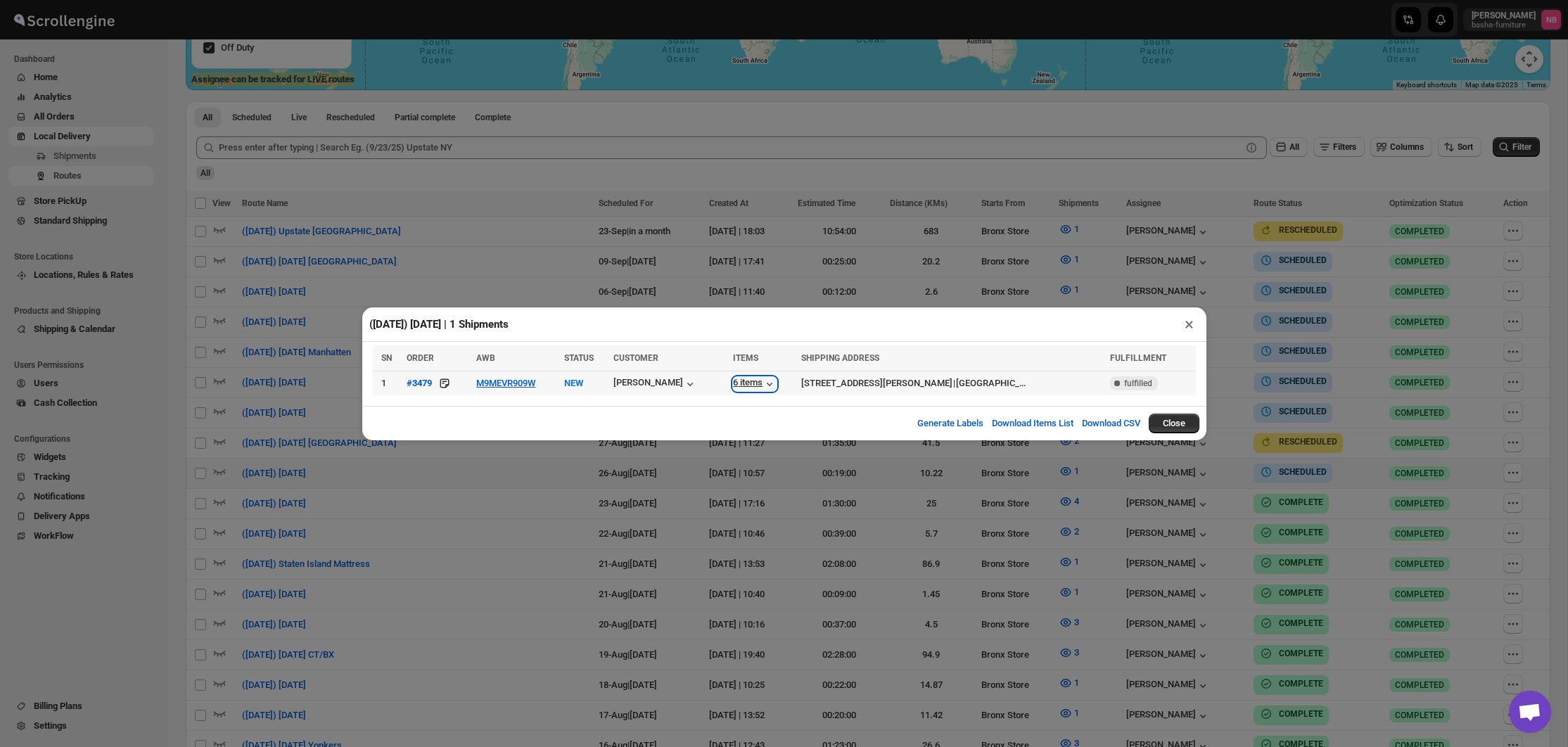
click at [768, 389] on icon "button" at bounding box center [769, 384] width 14 height 14
click at [965, 498] on div "([DATE]) [DATE] | 1 Shipments × SN ORDER AWB STATUS CUSTOMER ITEMS SHIPPING ADD…" at bounding box center [784, 374] width 1568 height 747
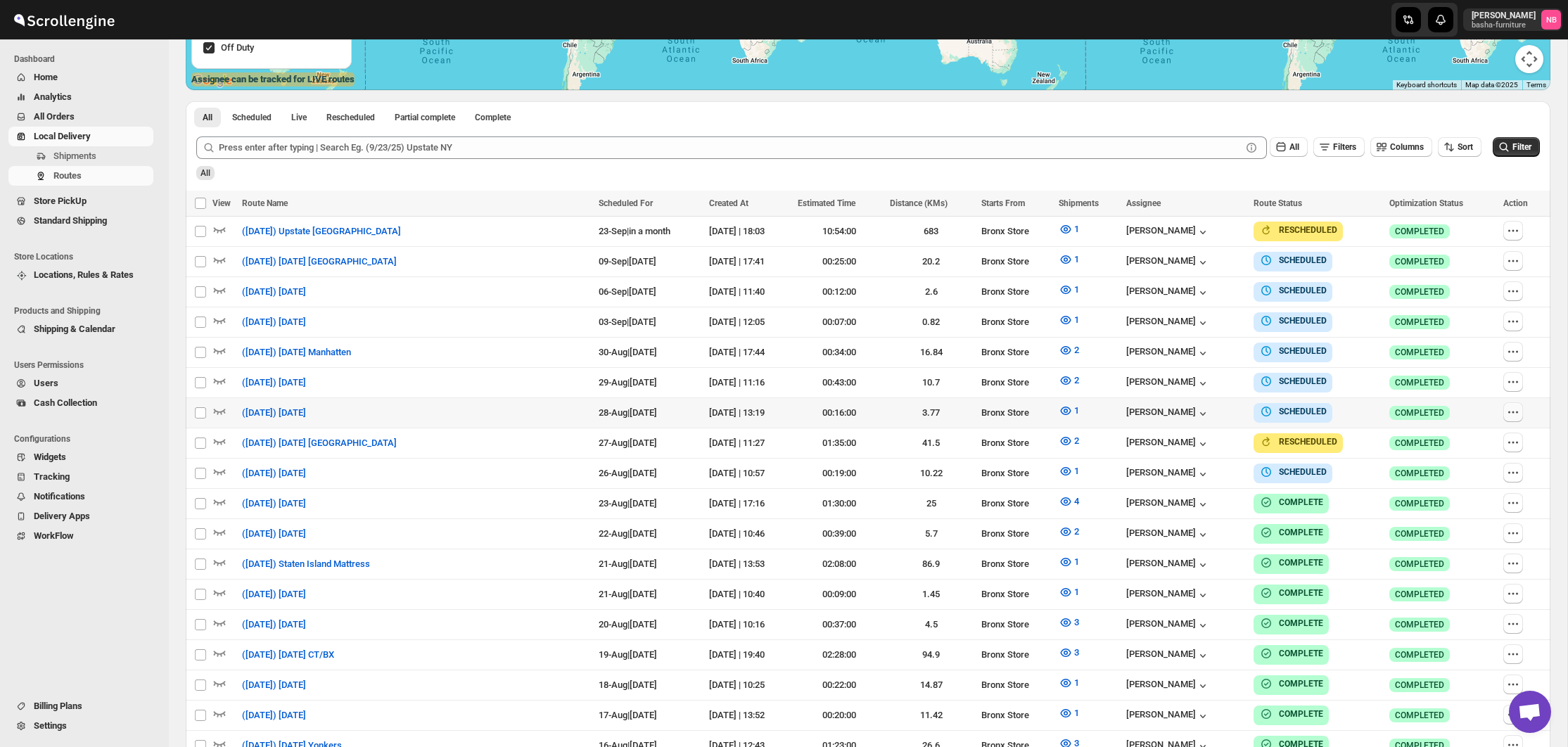
click at [1515, 406] on icon "button" at bounding box center [1513, 412] width 14 height 14
checkbox input "true"
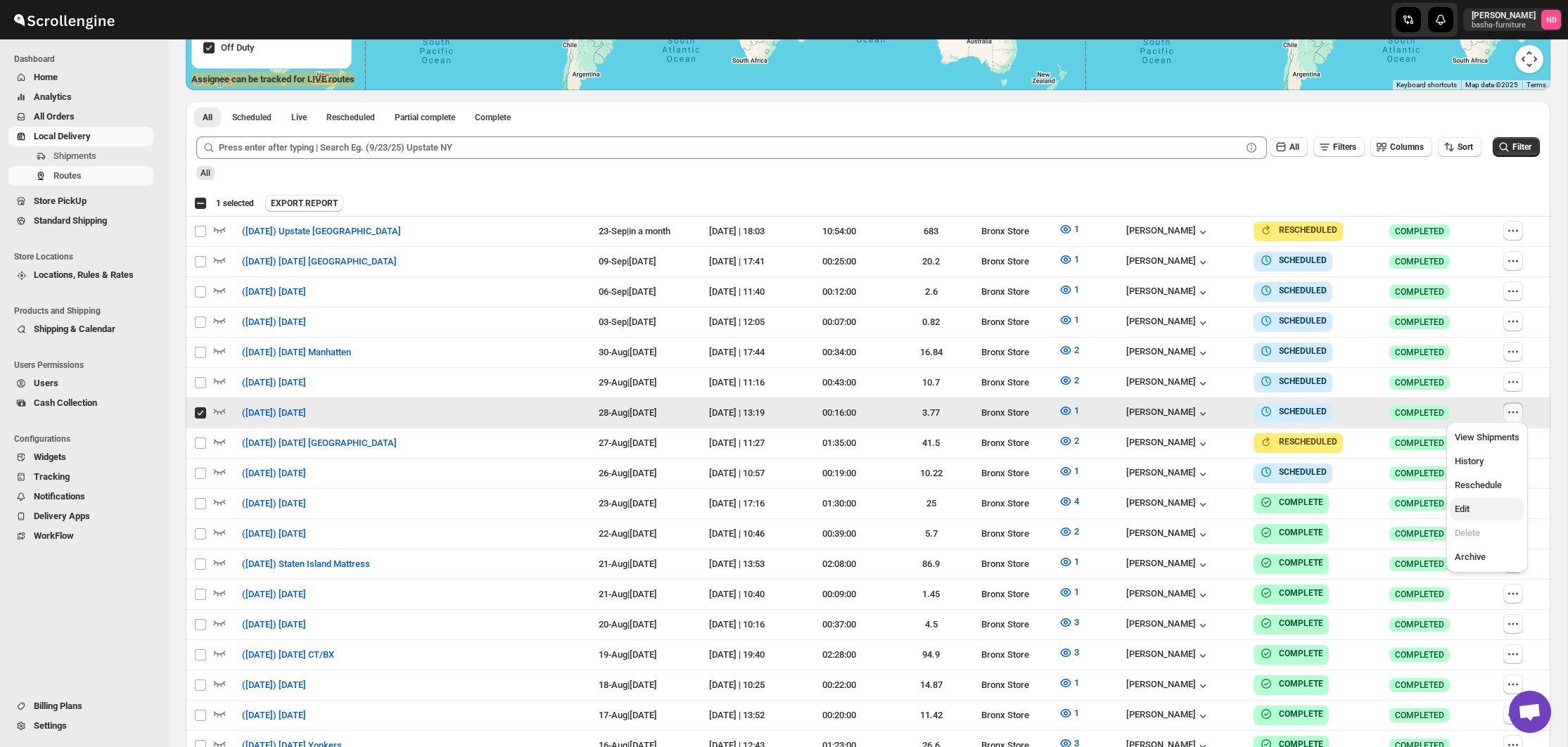
click at [1484, 505] on span "Edit" at bounding box center [1487, 509] width 65 height 14
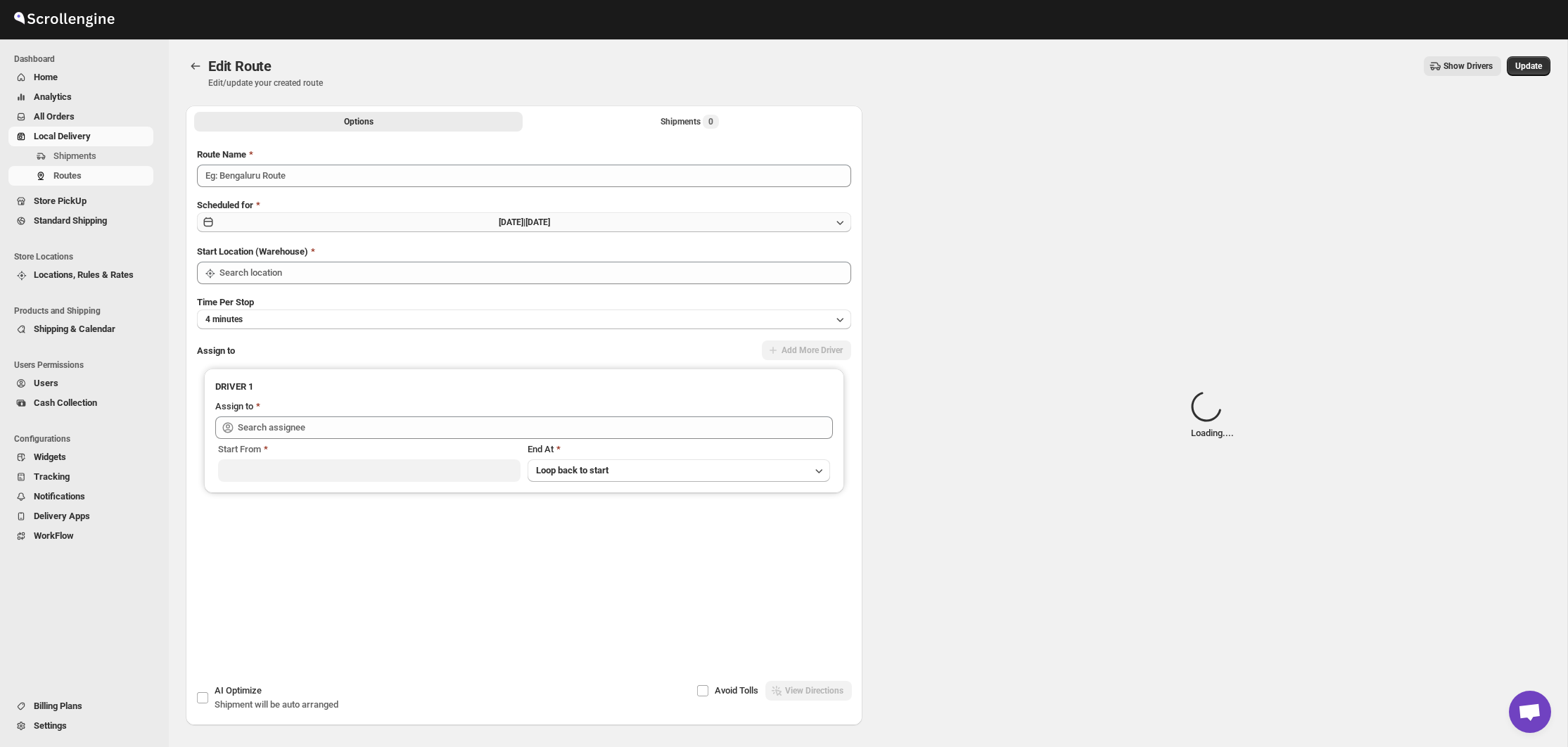
type input "([DATE]) [DATE]"
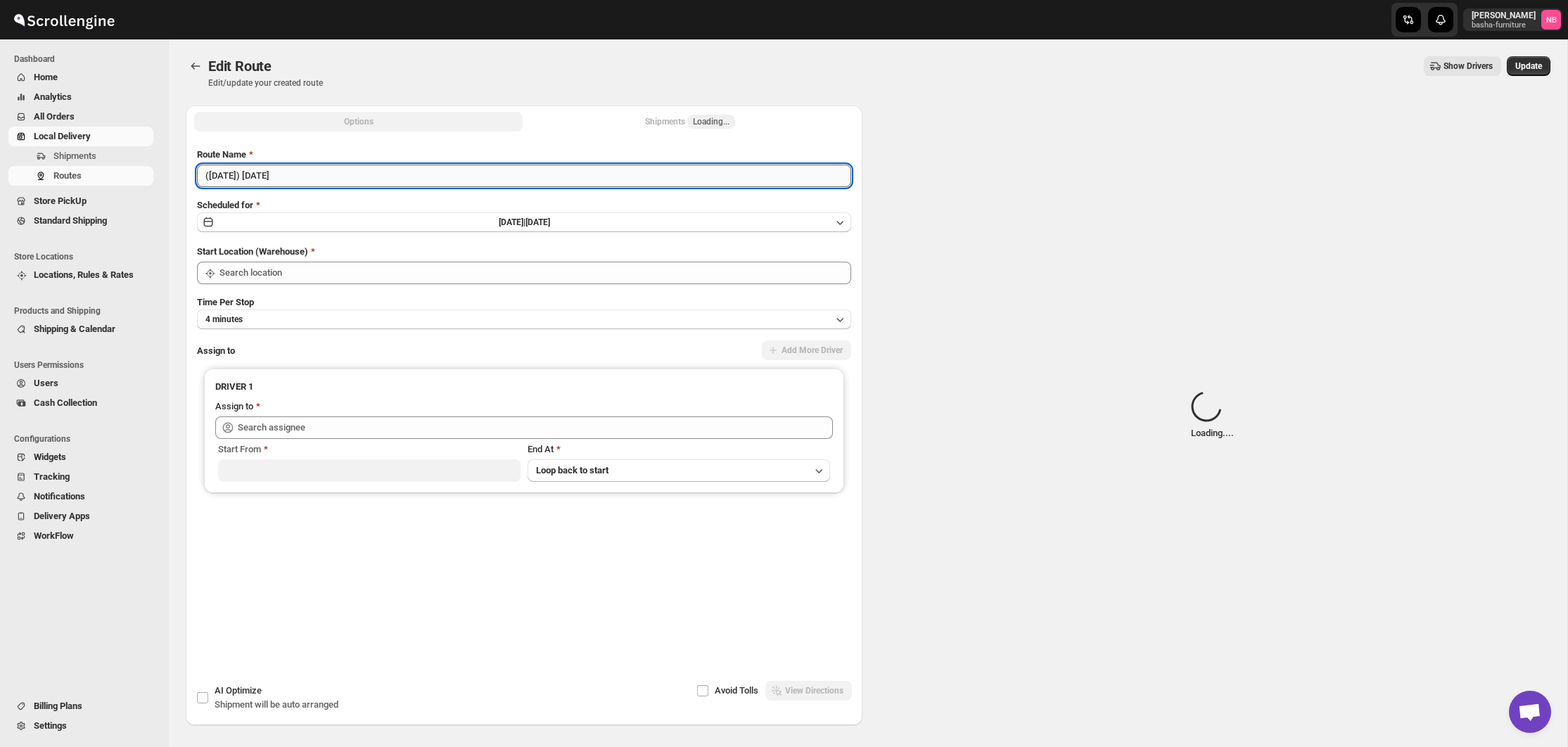
click at [306, 177] on input "([DATE]) [DATE]" at bounding box center [524, 175] width 654 height 23
type input "Bronx Store"
type input "[PERSON_NAME] ([EMAIL_ADDRESS][DOMAIN_NAME])"
type input "Bronx Store"
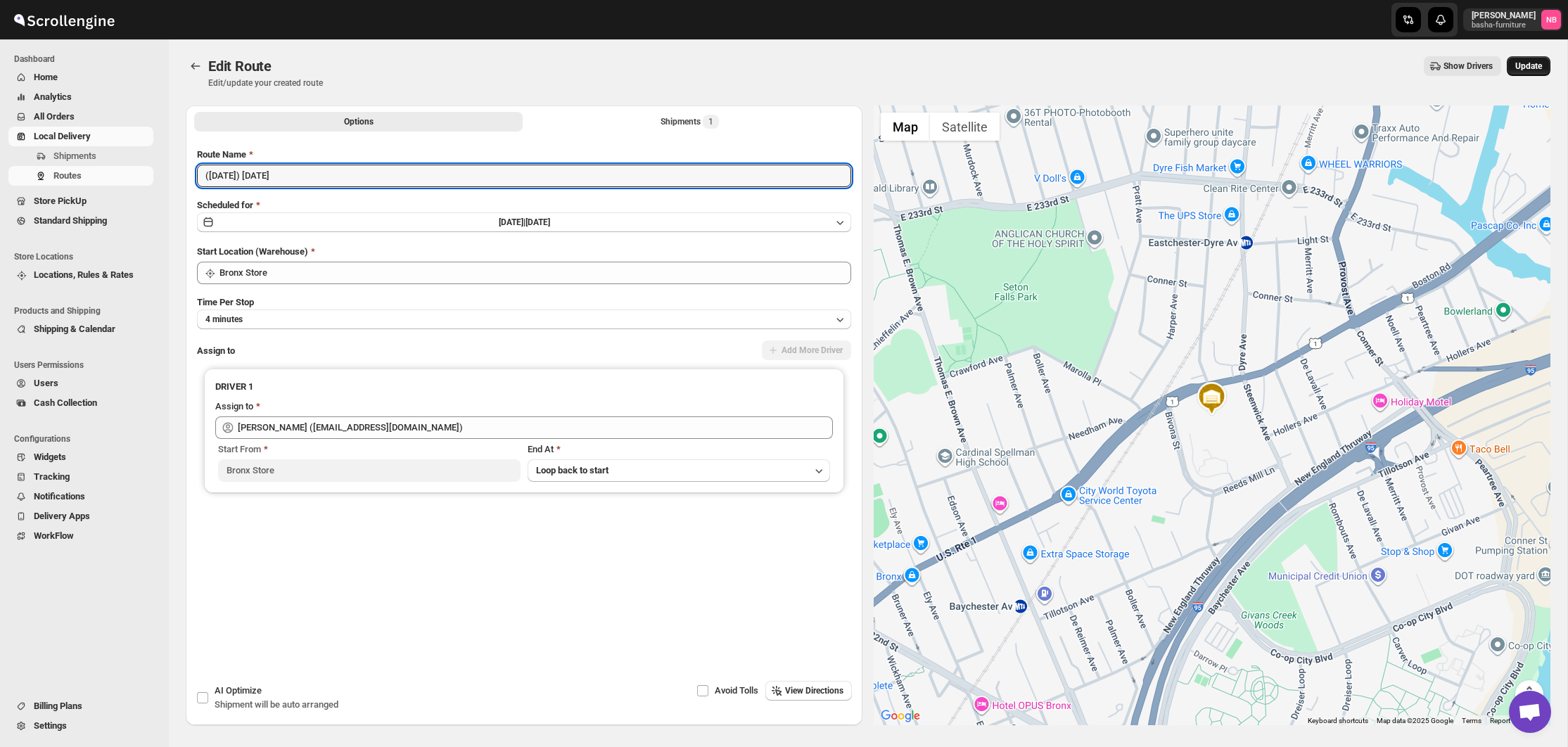
type input "([DATE]) [DATE]"
click at [1526, 60] on button "Update" at bounding box center [1529, 66] width 43 height 20
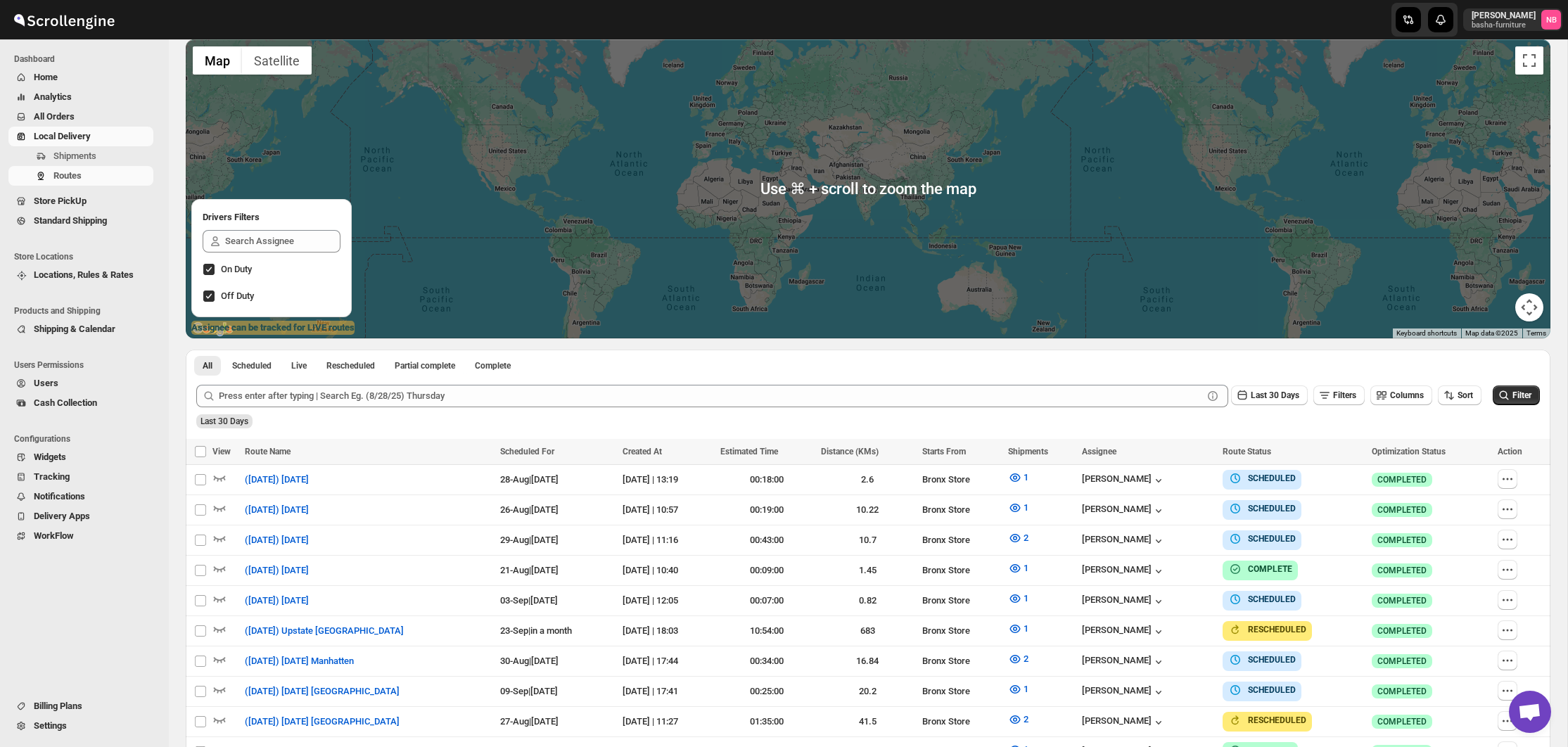
scroll to position [185, 0]
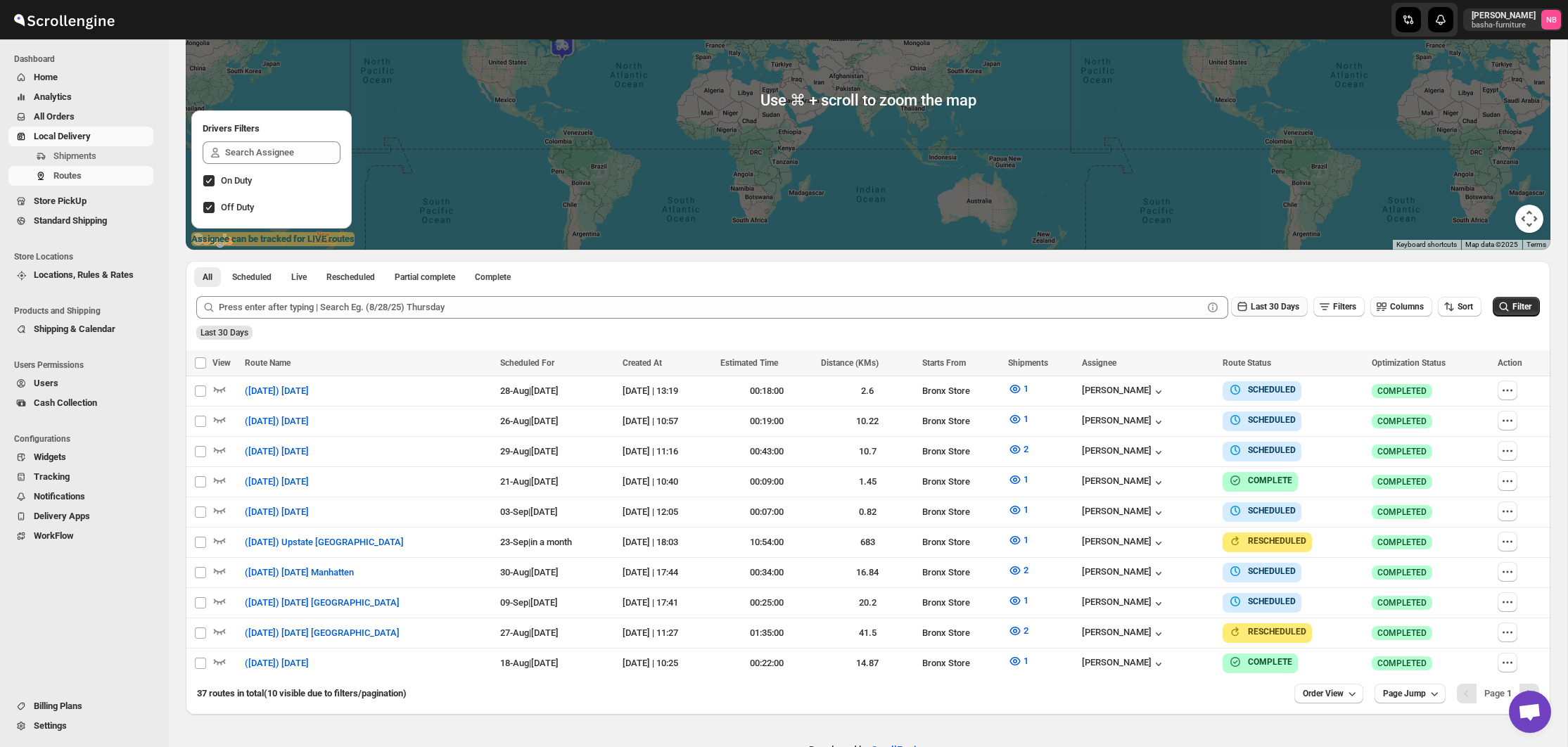
click at [1252, 309] on span "Last 30 Days" at bounding box center [1274, 306] width 48 height 10
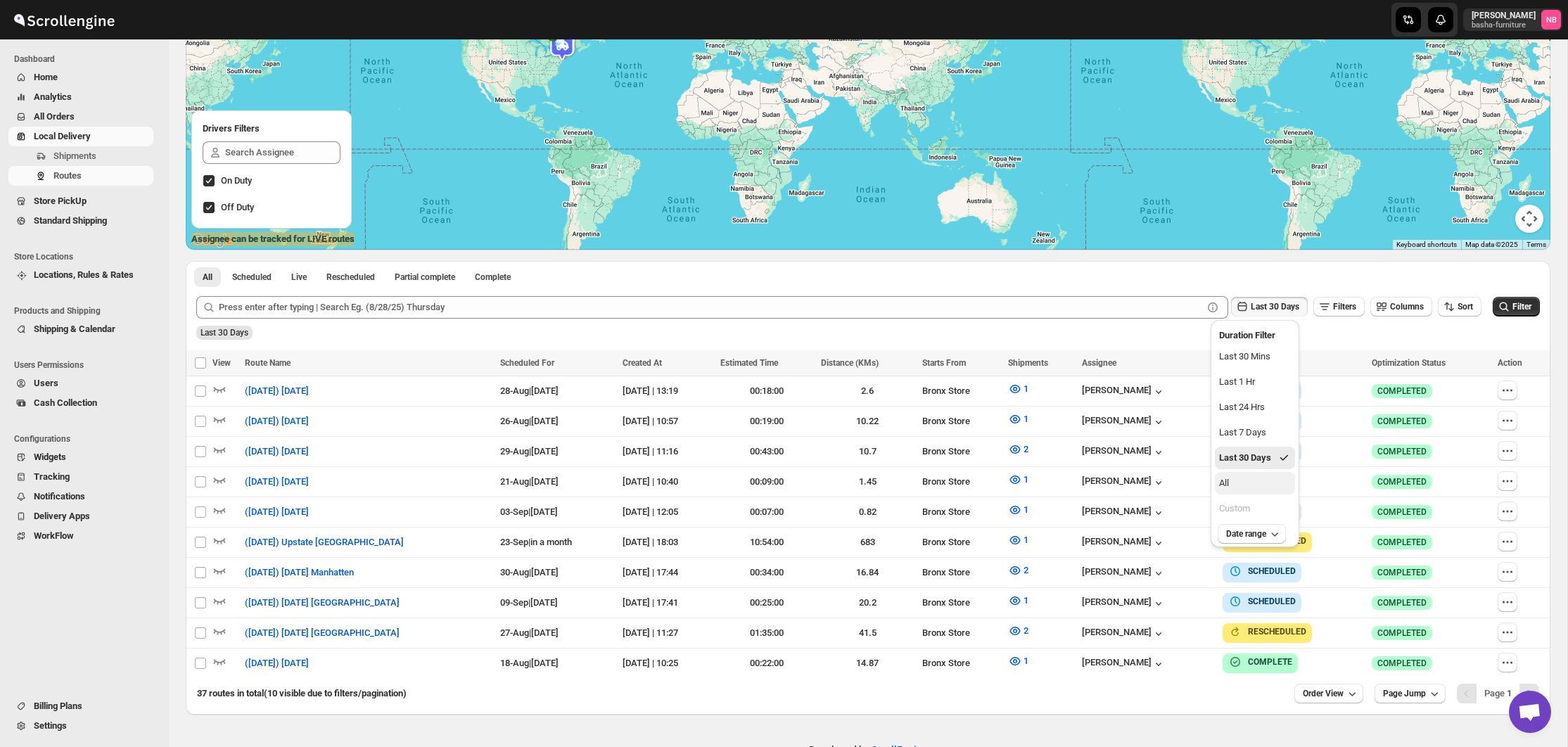
click at [1241, 481] on button "All" at bounding box center [1254, 483] width 80 height 23
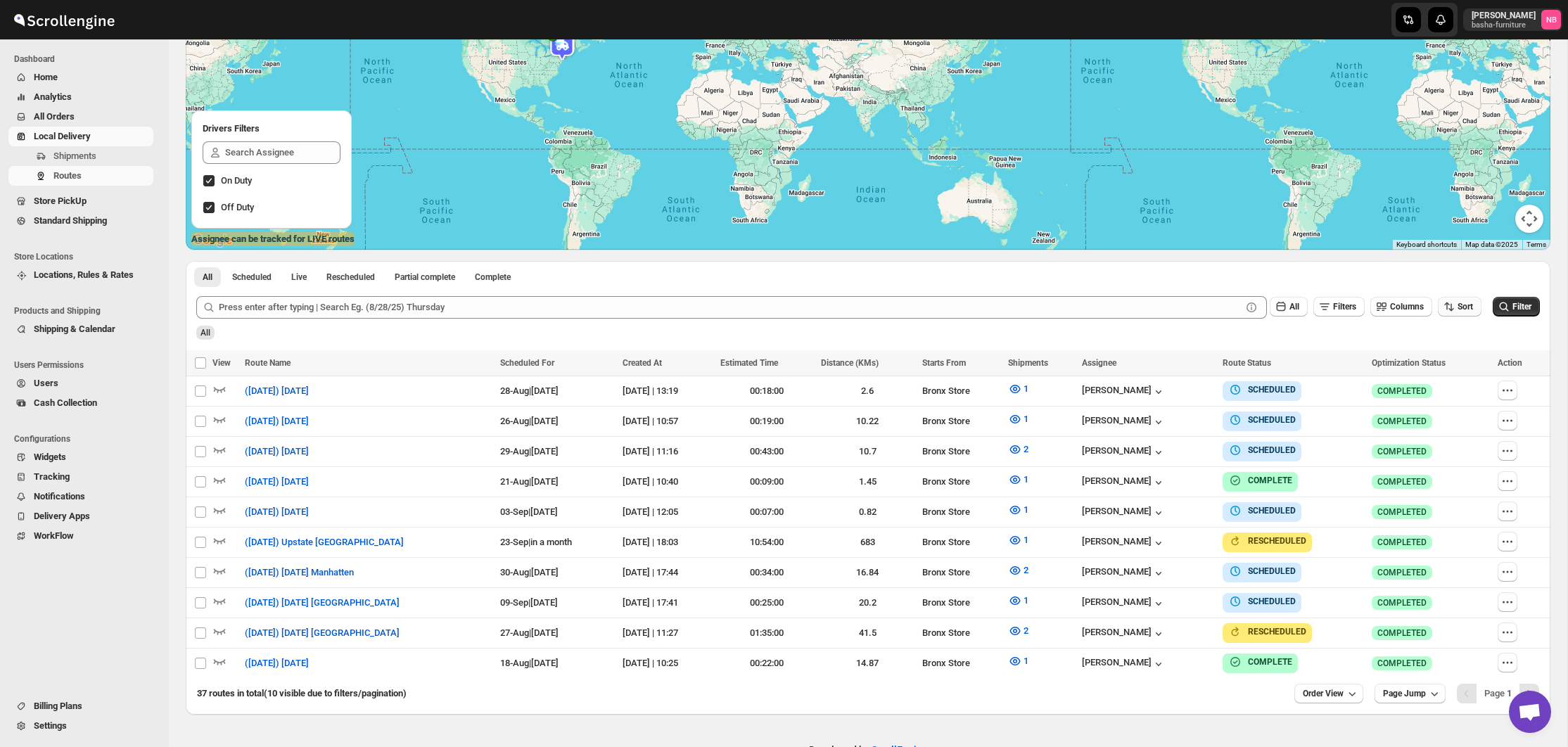
click at [1458, 312] on span "Sort" at bounding box center [1466, 306] width 16 height 11
click at [1439, 386] on div "Due Date" at bounding box center [1434, 382] width 37 height 14
click at [1520, 312] on span "Filter" at bounding box center [1521, 306] width 19 height 11
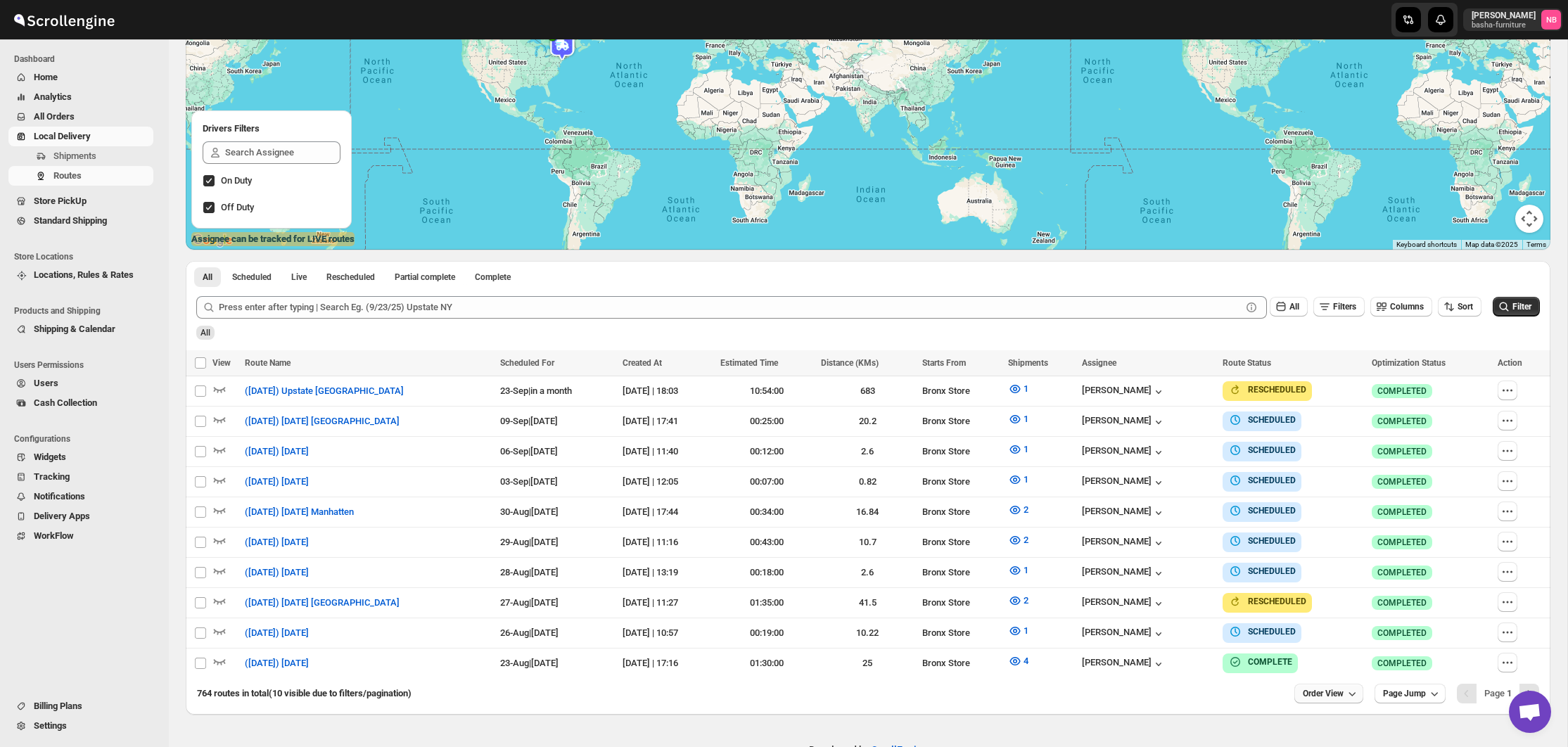
click at [1312, 693] on span "Order View" at bounding box center [1322, 693] width 40 height 11
click at [1308, 594] on div "25 orders" at bounding box center [1306, 589] width 37 height 14
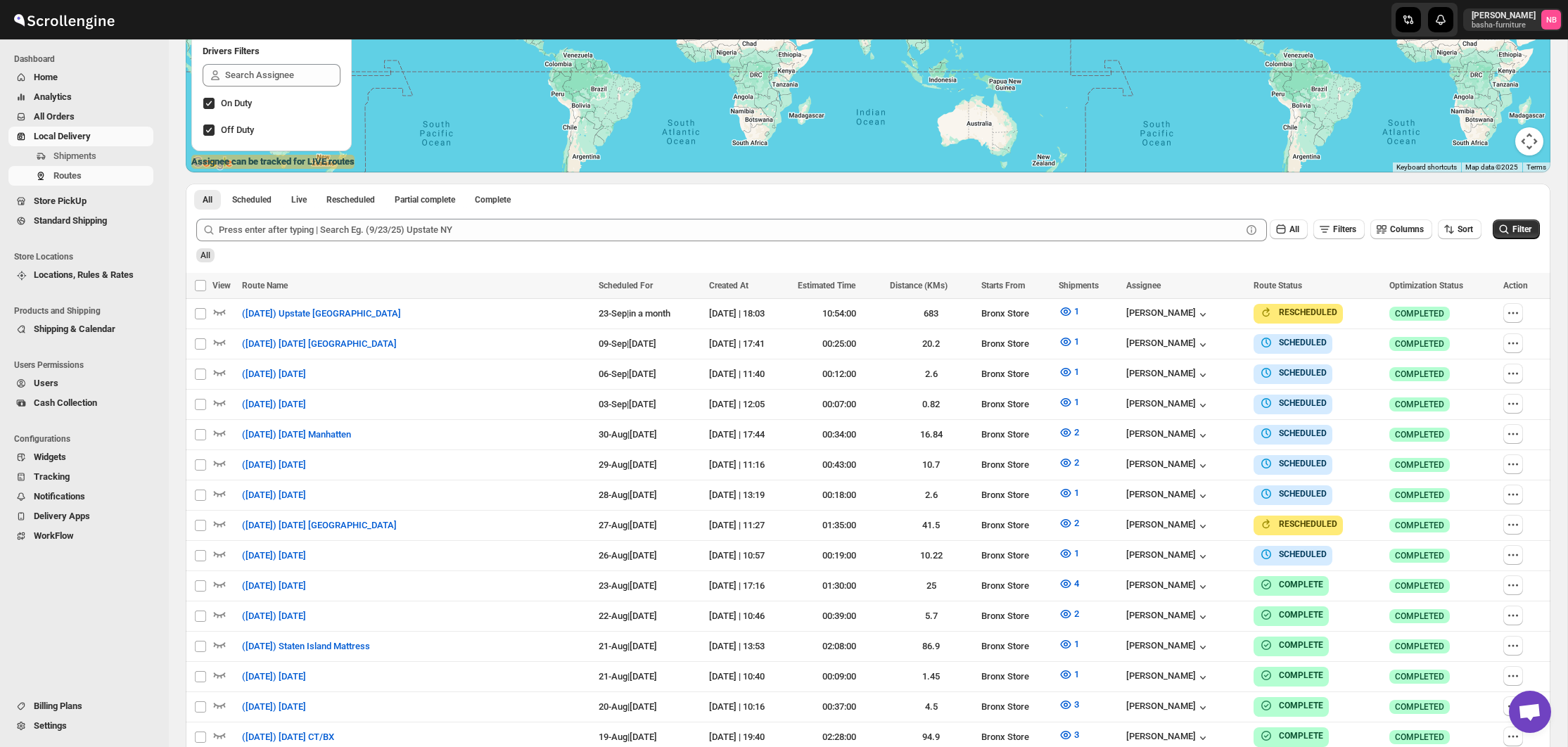
scroll to position [312, 0]
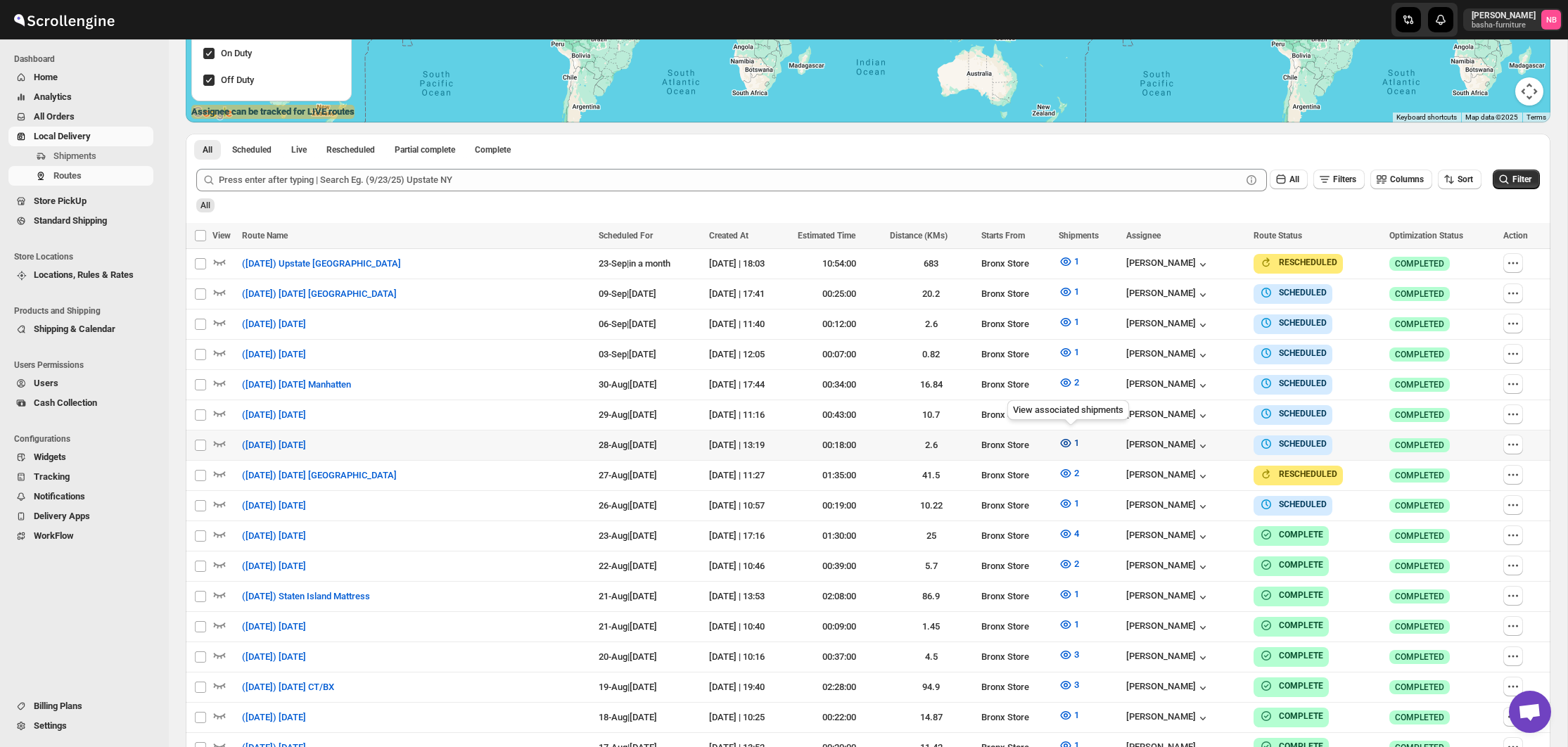
click at [1061, 446] on button "1" at bounding box center [1069, 442] width 37 height 23
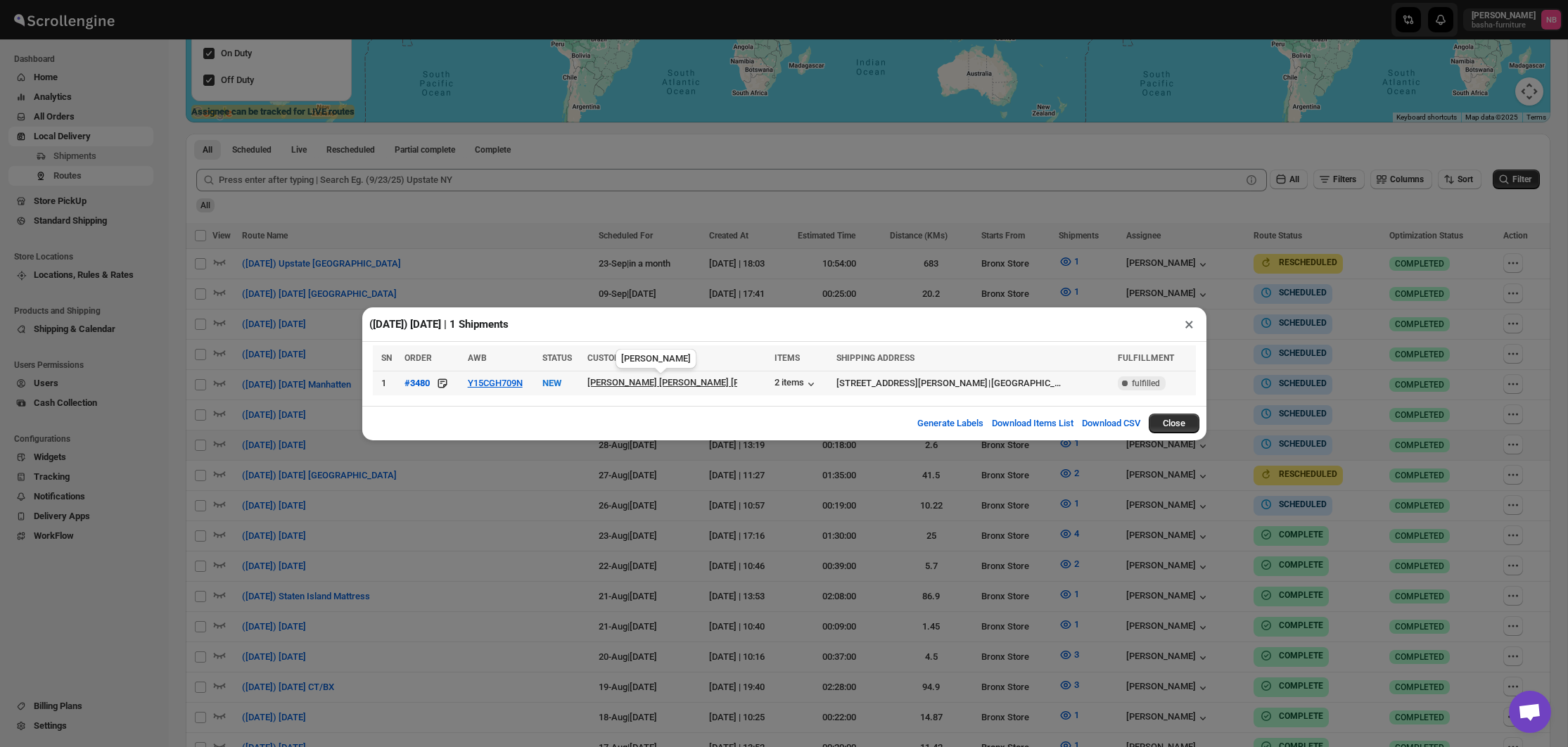
click at [695, 385] on div "[PERSON_NAME] [PERSON_NAME] [PERSON_NAME]..." at bounding box center [697, 382] width 222 height 11
click at [774, 387] on div "2 items" at bounding box center [796, 384] width 43 height 14
click at [500, 382] on button "Y15CGH709N" at bounding box center [495, 382] width 55 height 11
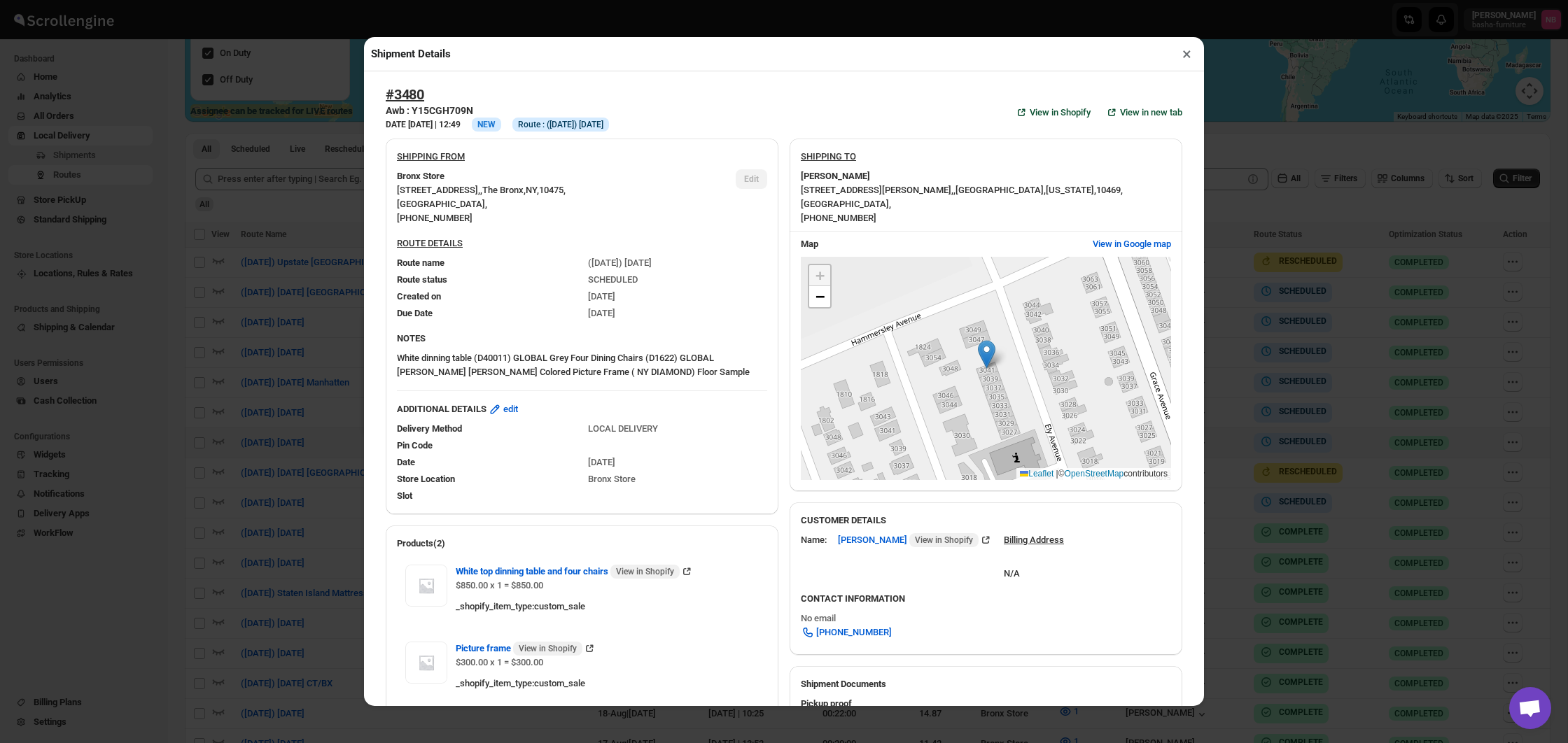
click at [1276, 421] on div "Shipment Details × #3480 Awb : Y15CGH709N DATE [DATE] | 12:49 Info NEW Info Rou…" at bounding box center [784, 372] width 1568 height 743
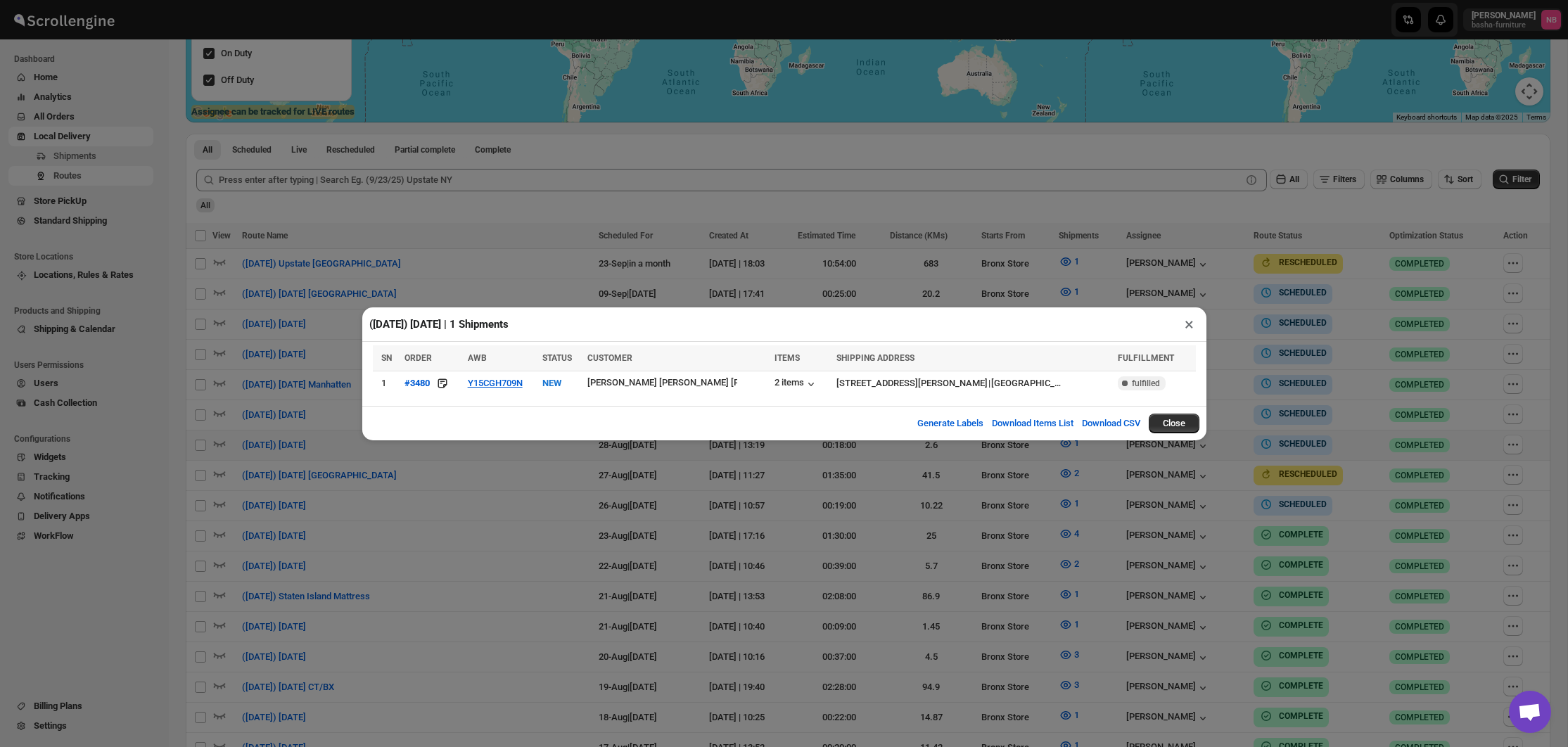
click at [1138, 509] on div "([DATE]) [DATE] | 1 Shipments × SN ORDER AWB STATUS CUSTOMER ITEMS SHIPPING ADD…" at bounding box center [784, 374] width 1568 height 747
